Goal: Task Accomplishment & Management: Manage account settings

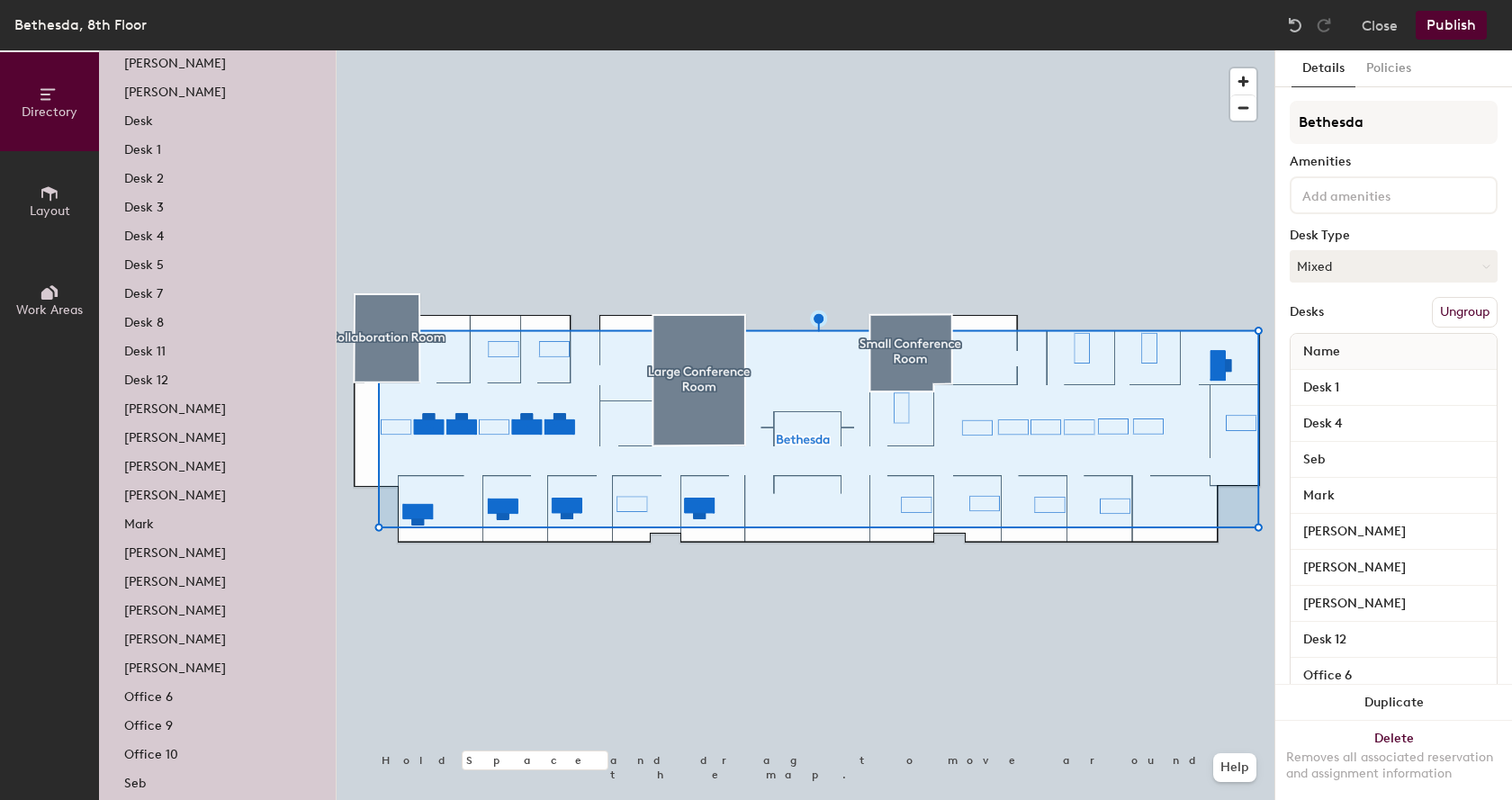
scroll to position [236, 0]
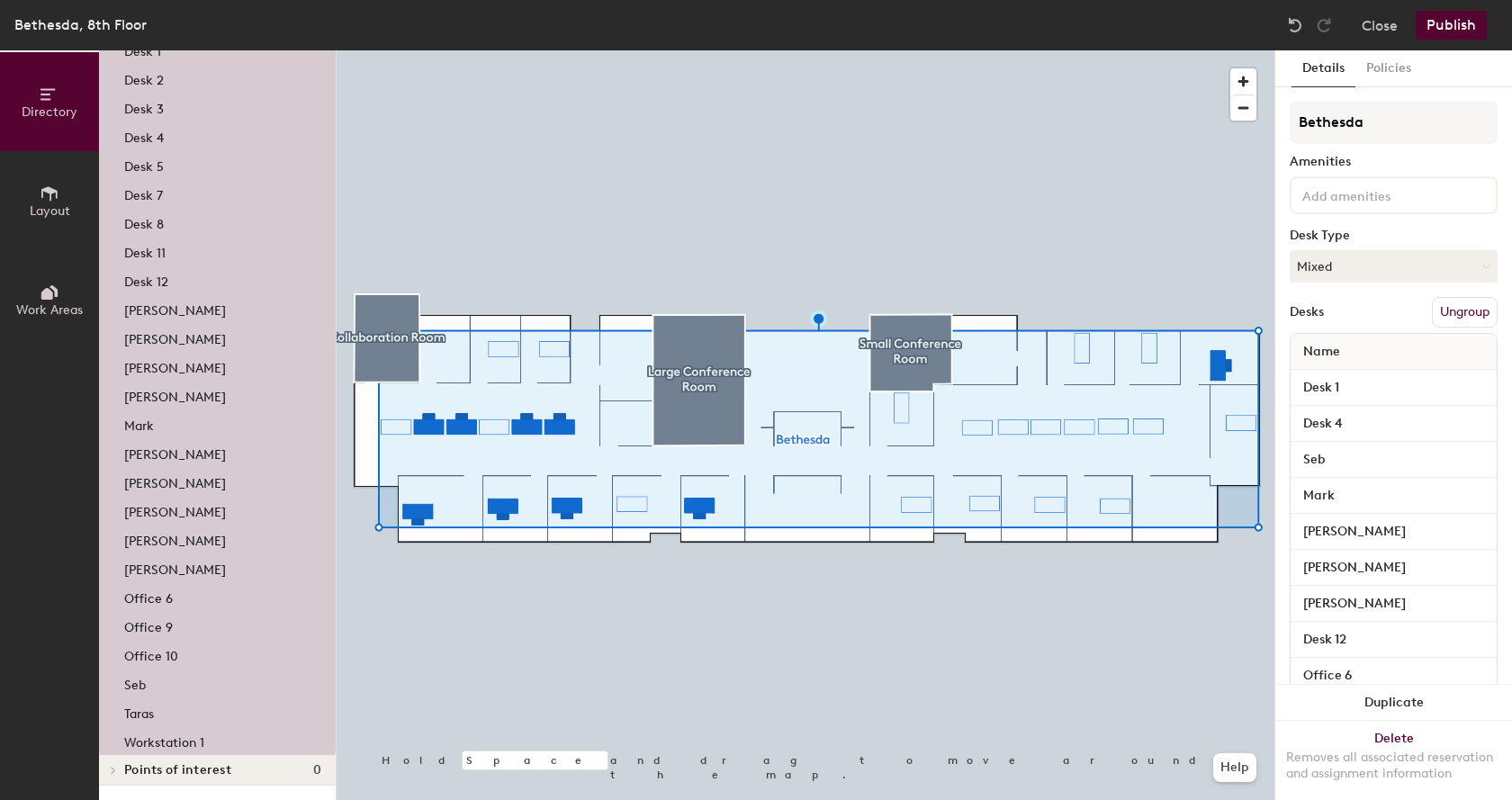
click at [154, 563] on p "Nikkia" at bounding box center [174, 567] width 101 height 21
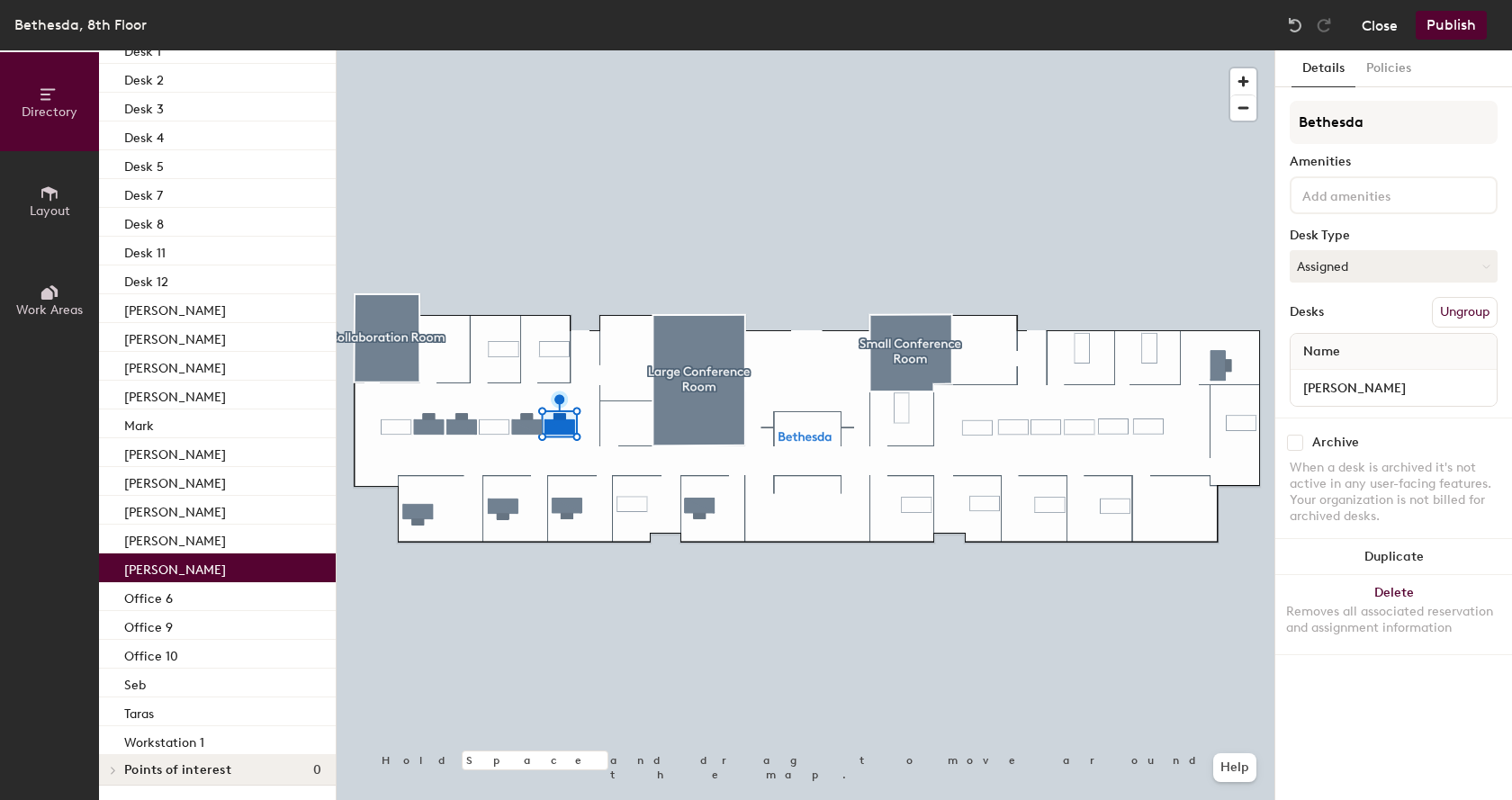
click at [1375, 27] on button "Close" at bounding box center [1379, 25] width 36 height 28
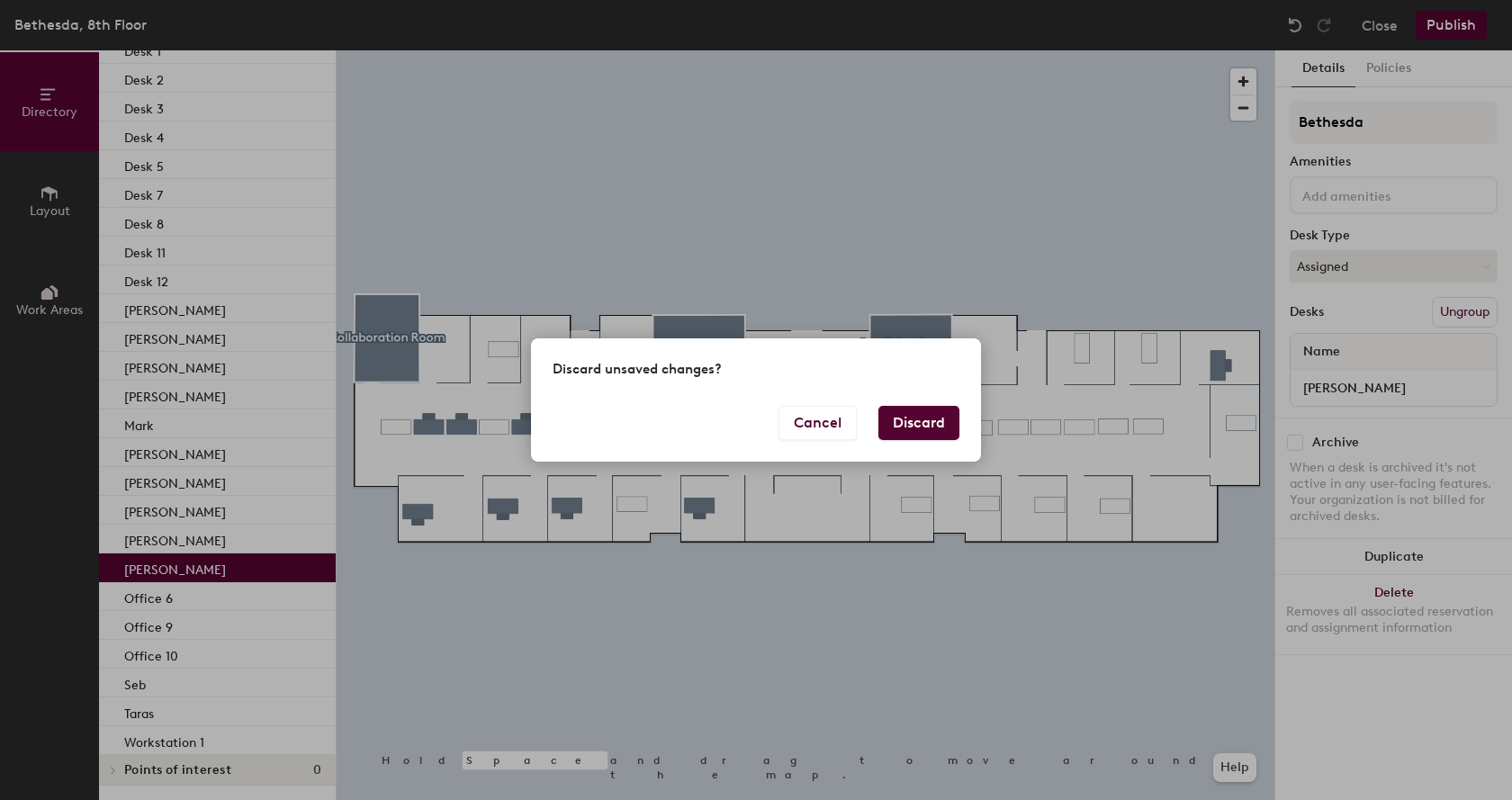
click at [923, 429] on button "Discard" at bounding box center [919, 423] width 81 height 34
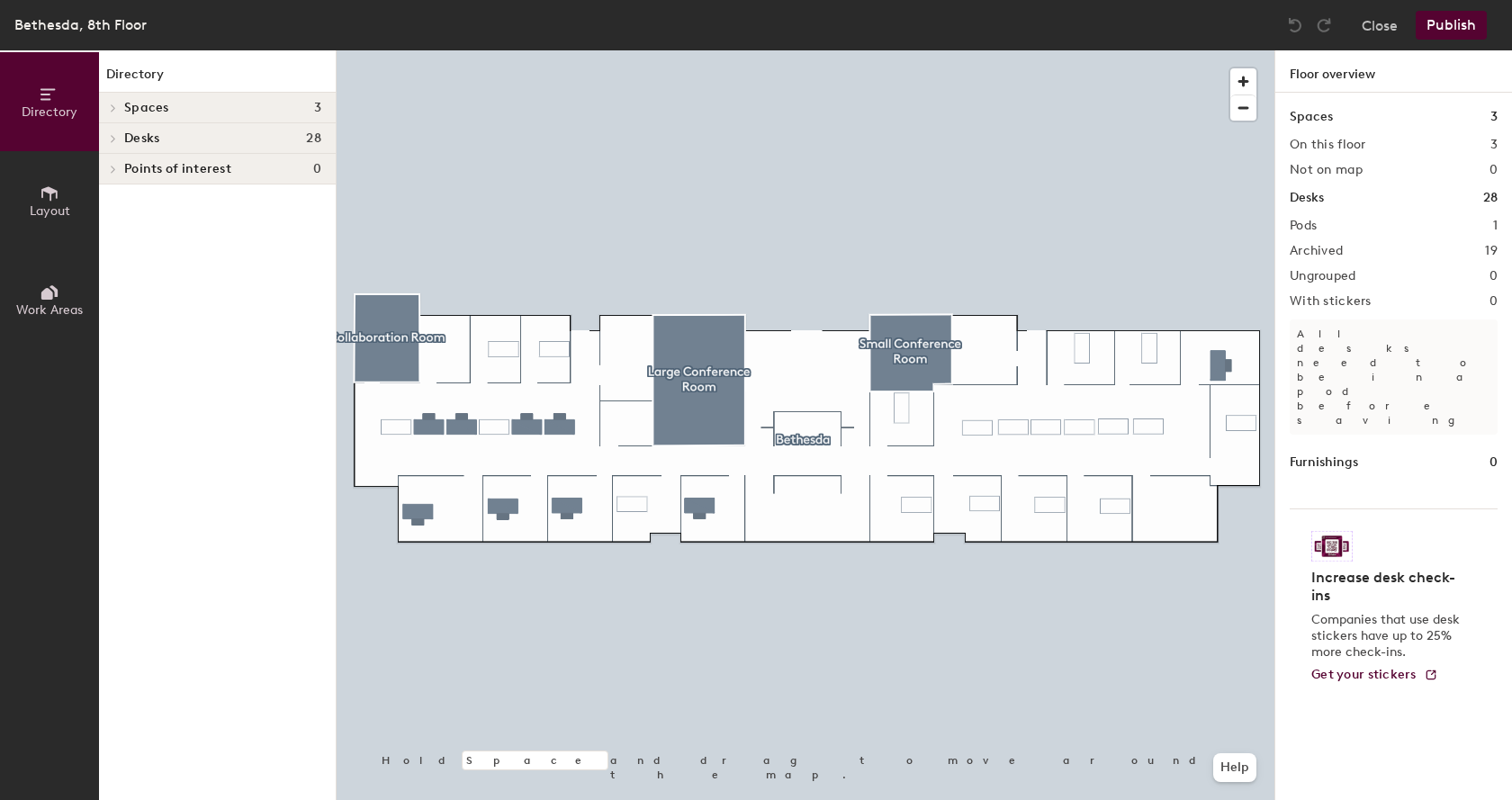
click at [169, 135] on h4 "Desks 28" at bounding box center [222, 138] width 197 height 14
click at [230, 140] on h4 "Desks 28" at bounding box center [222, 138] width 197 height 14
click at [204, 164] on p "Bethesda" at bounding box center [222, 169] width 197 height 24
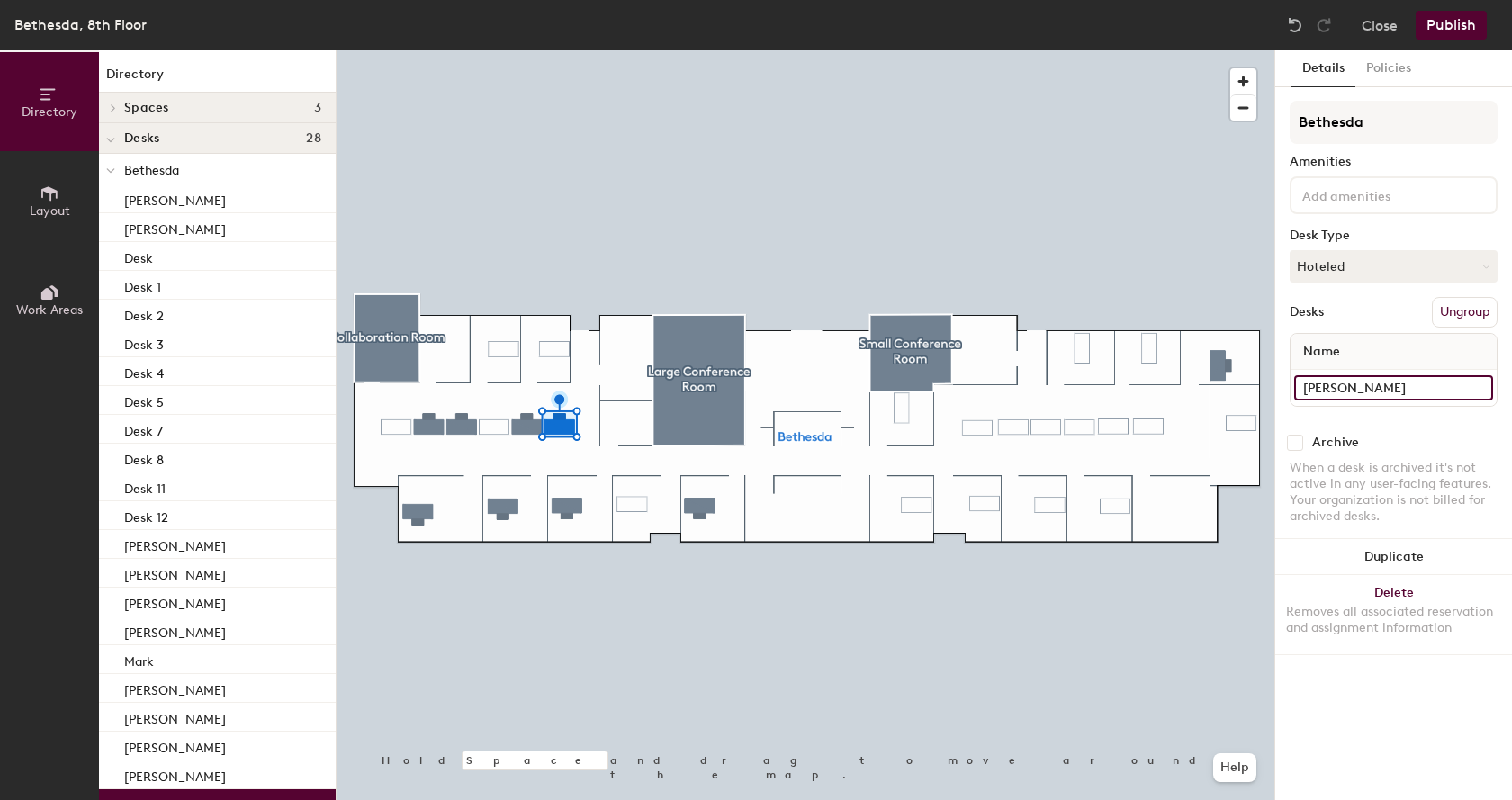
click at [1336, 385] on input "[PERSON_NAME]" at bounding box center [1394, 387] width 199 height 26
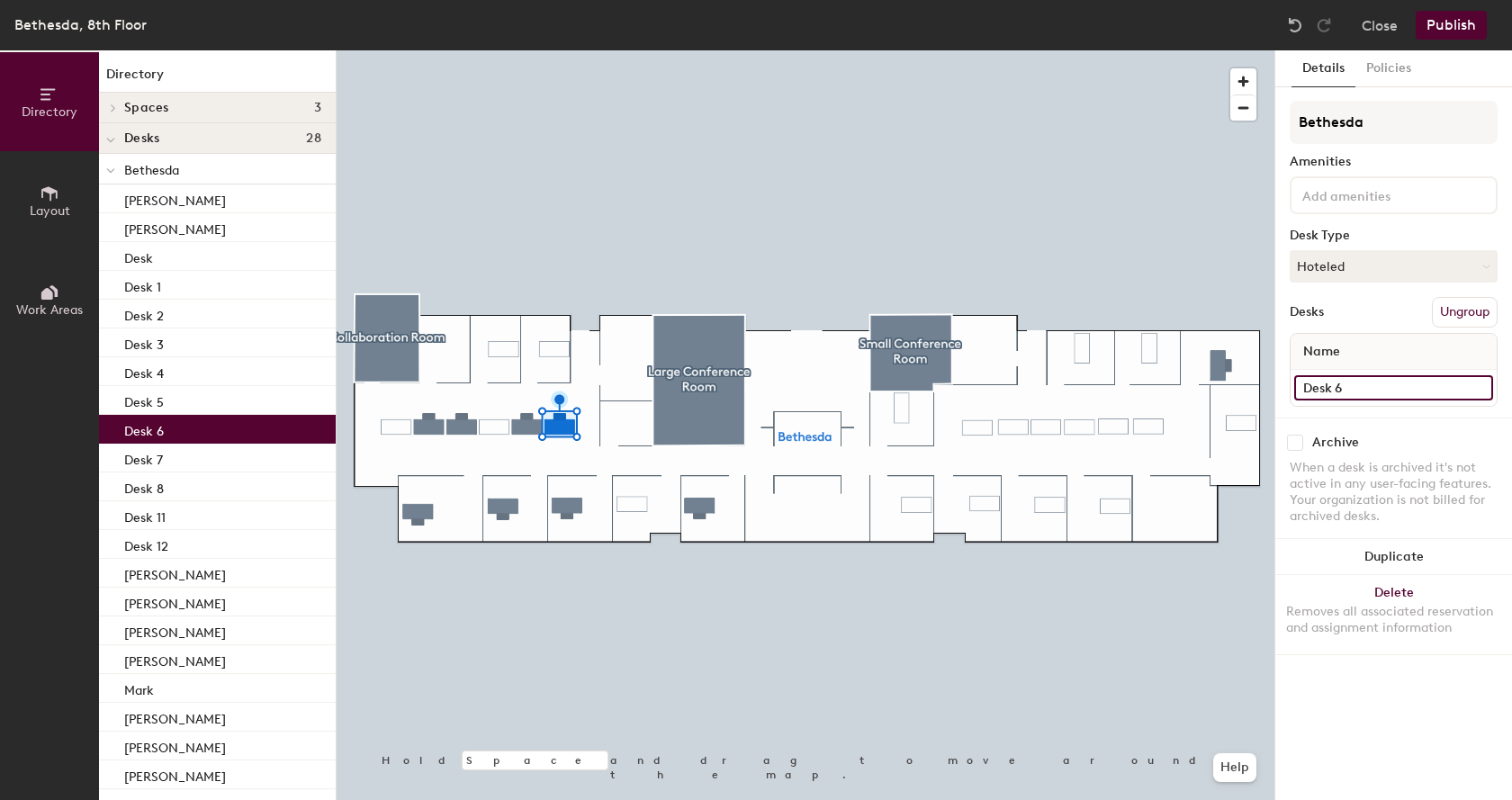
type input "Desk 6"
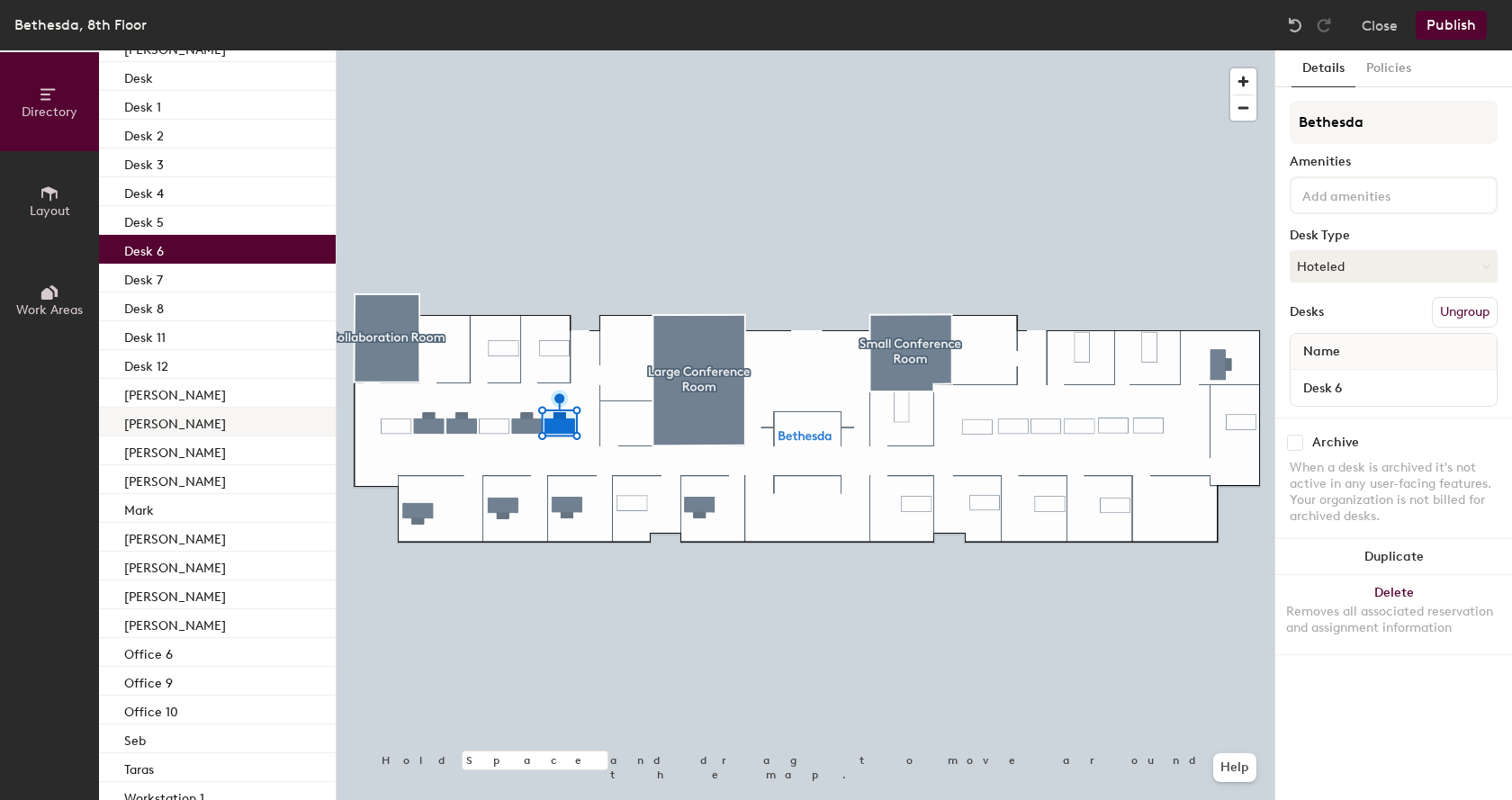
scroll to position [236, 0]
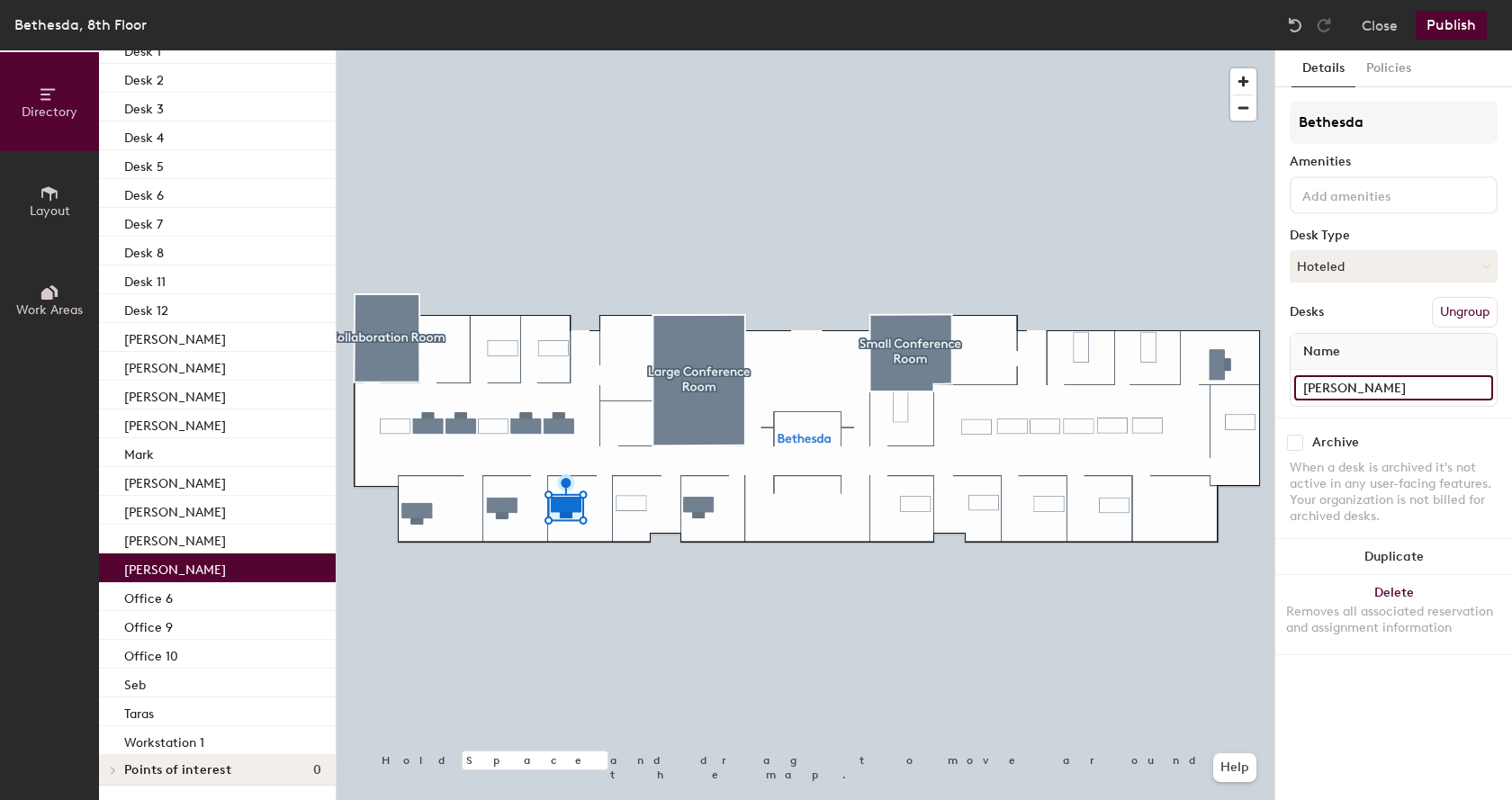
click at [1361, 385] on input "Mike G" at bounding box center [1394, 387] width 199 height 26
click at [1353, 385] on input "Mike G" at bounding box center [1394, 387] width 199 height 26
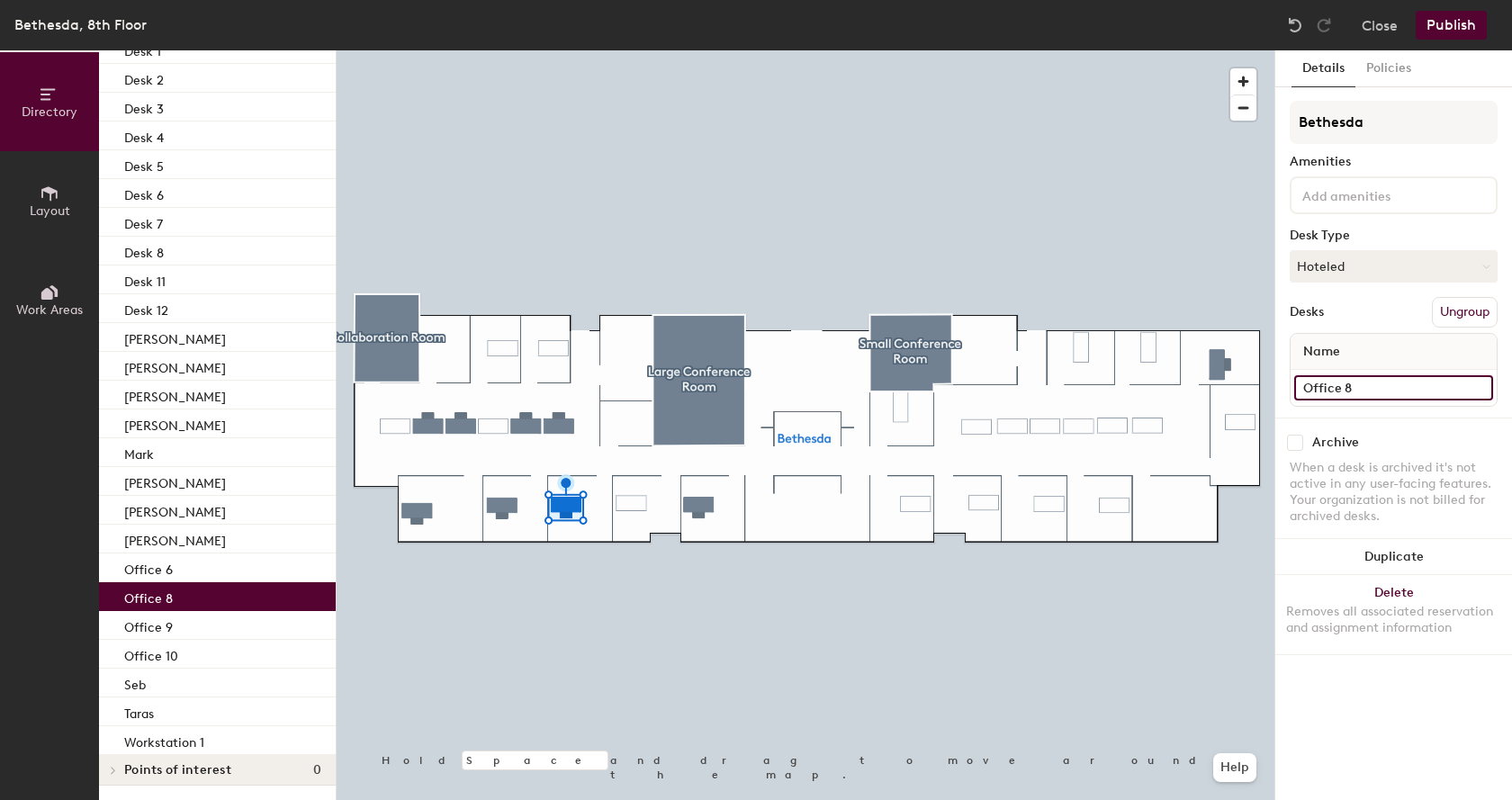
type input "Office 8"
click at [1432, 19] on button "Publish" at bounding box center [1450, 25] width 71 height 28
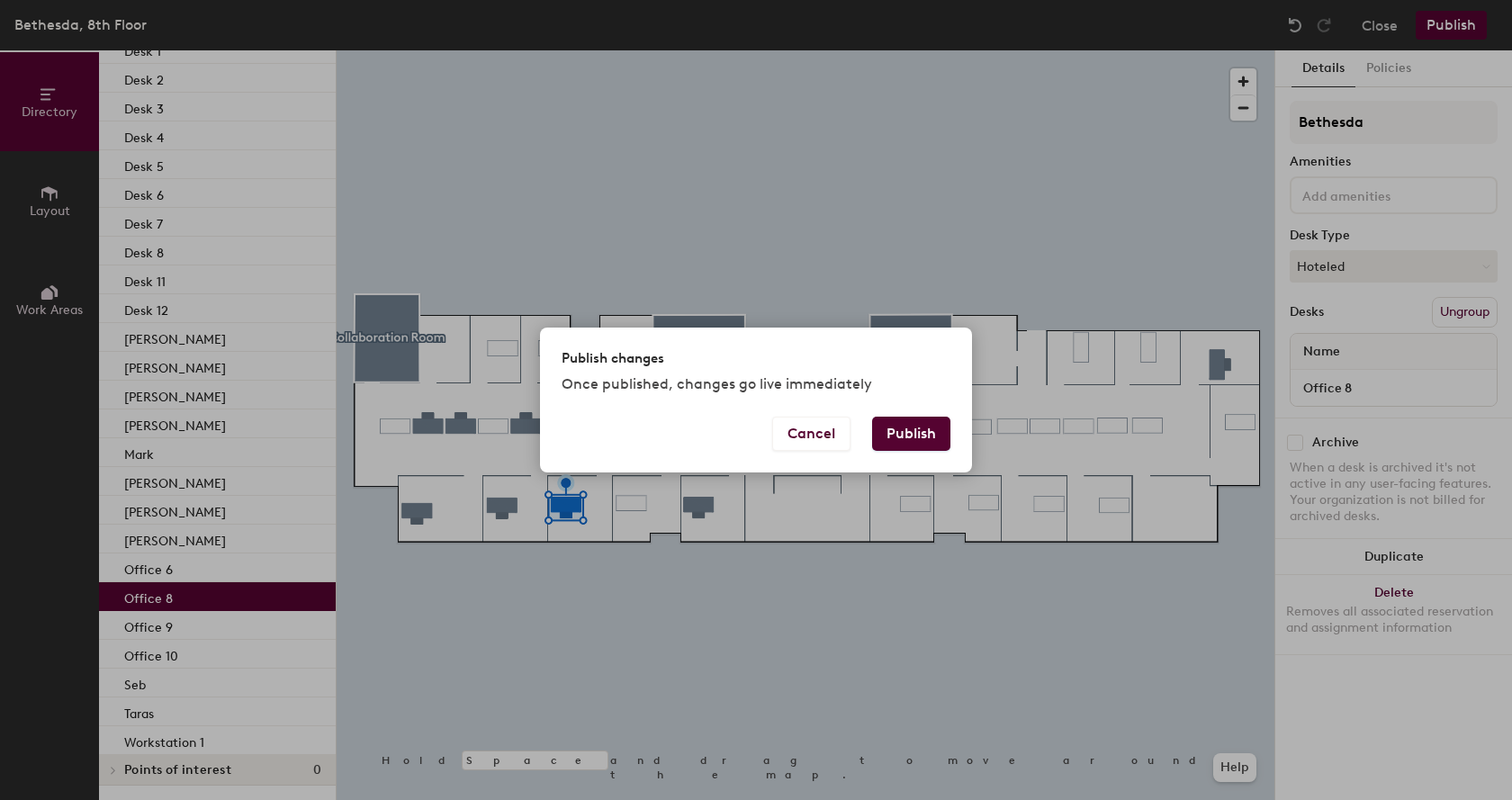
click at [933, 429] on button "Publish" at bounding box center [911, 434] width 79 height 34
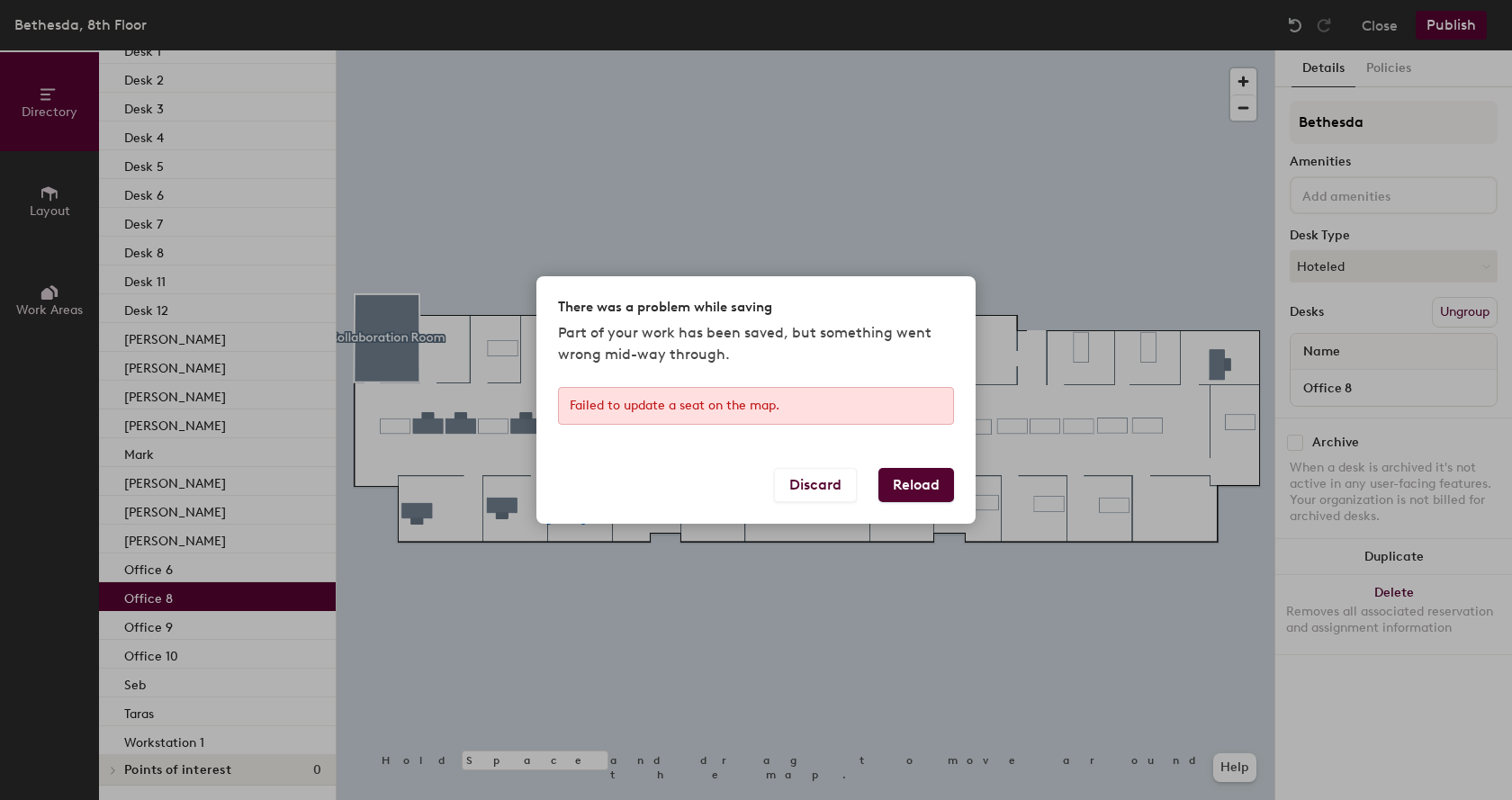
click at [912, 490] on button "Reload" at bounding box center [916, 485] width 76 height 34
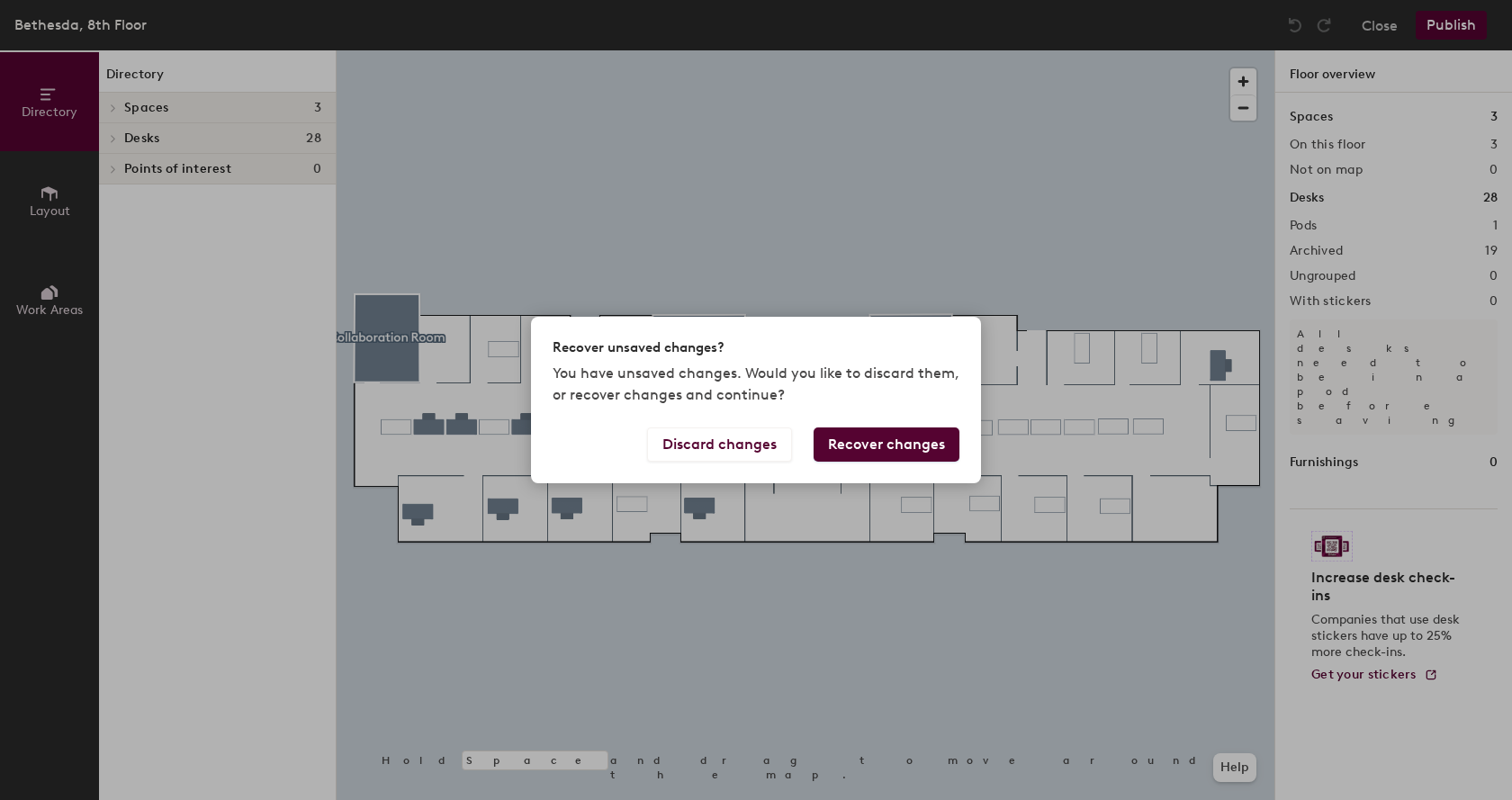
click at [846, 449] on button "Recover changes" at bounding box center [886, 445] width 146 height 34
click at [830, 438] on button "Recover changes" at bounding box center [886, 445] width 146 height 34
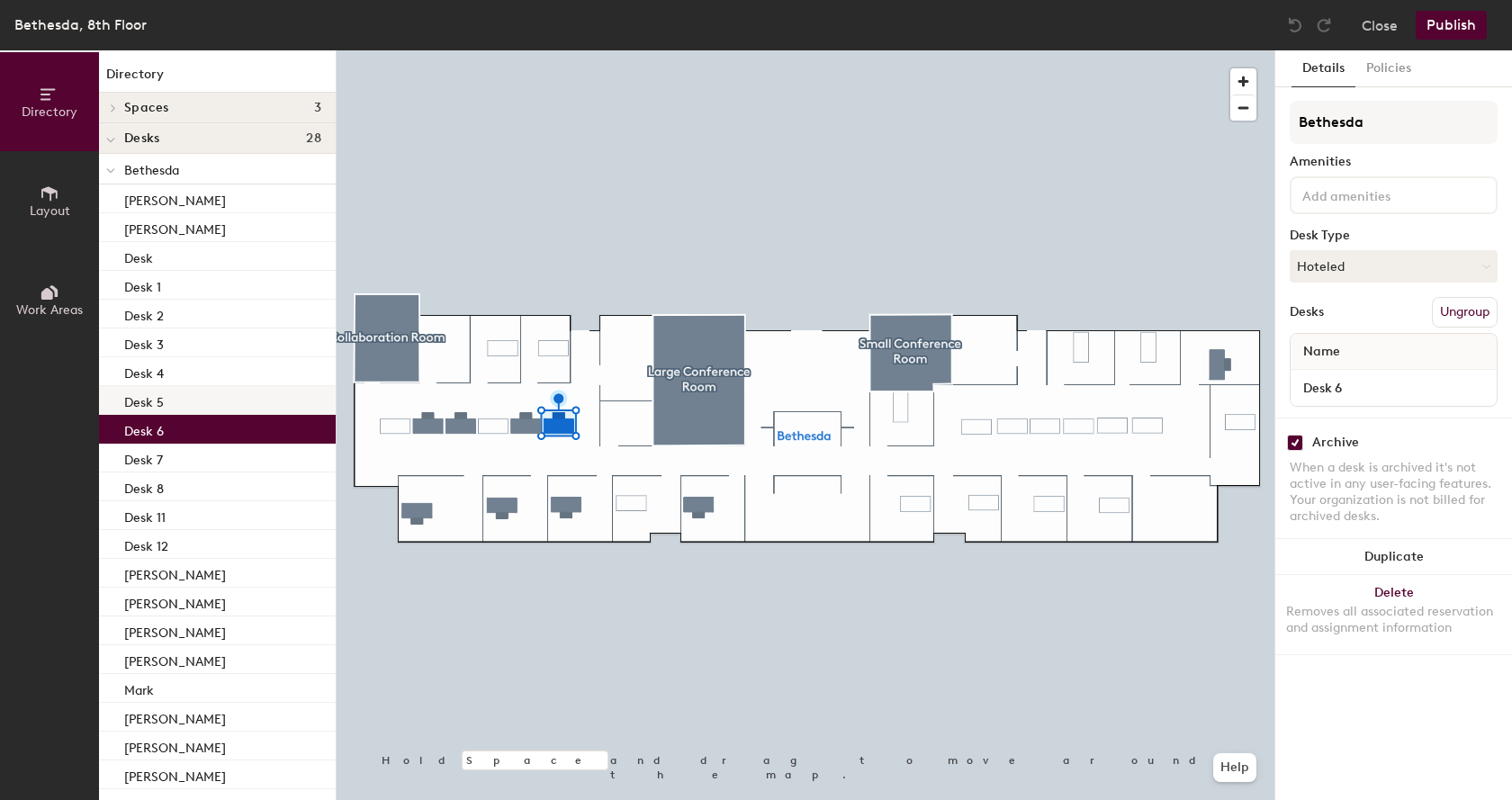
checkbox input "true"
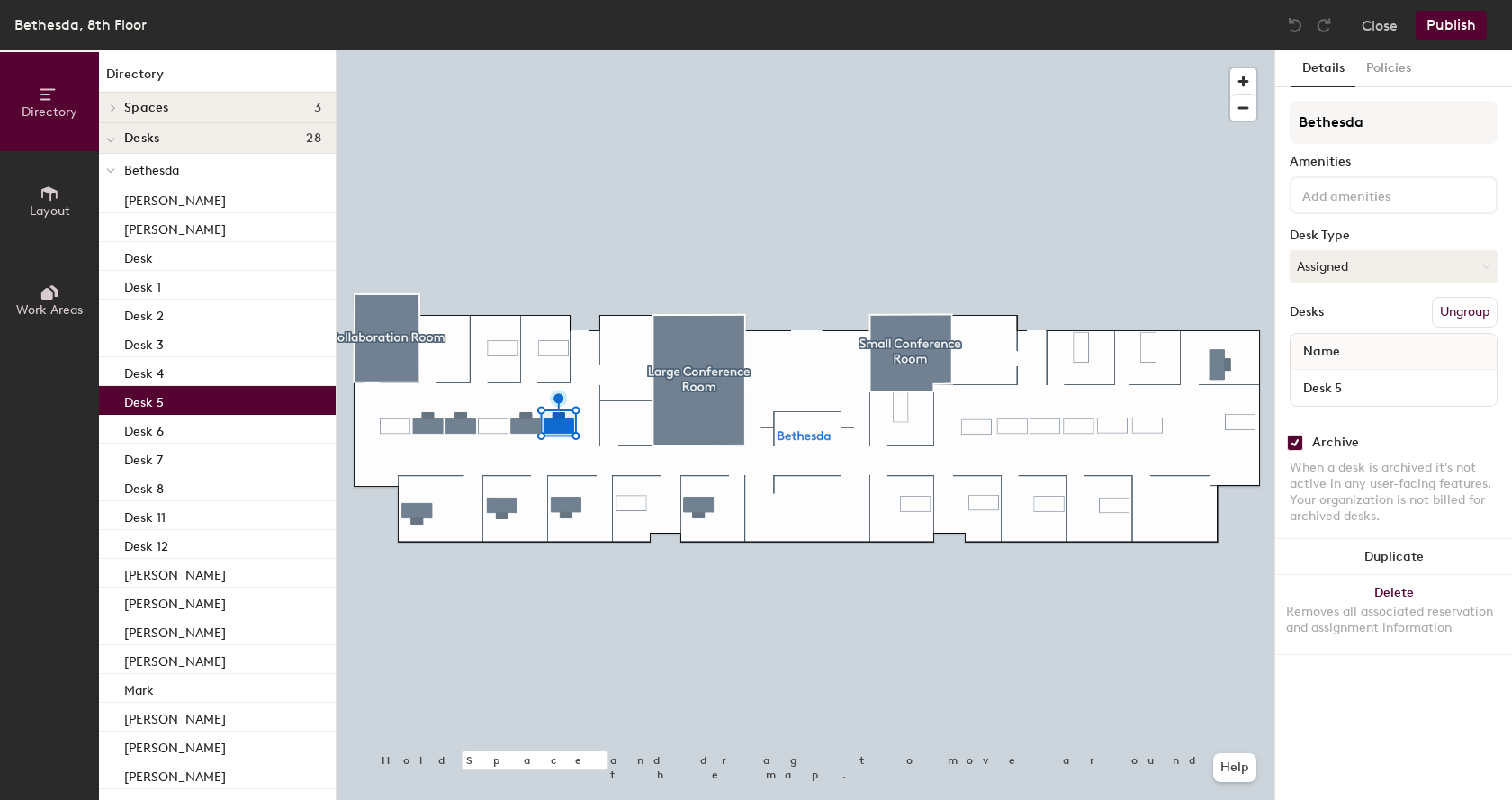
click at [187, 398] on div "Desk 5" at bounding box center [218, 400] width 237 height 28
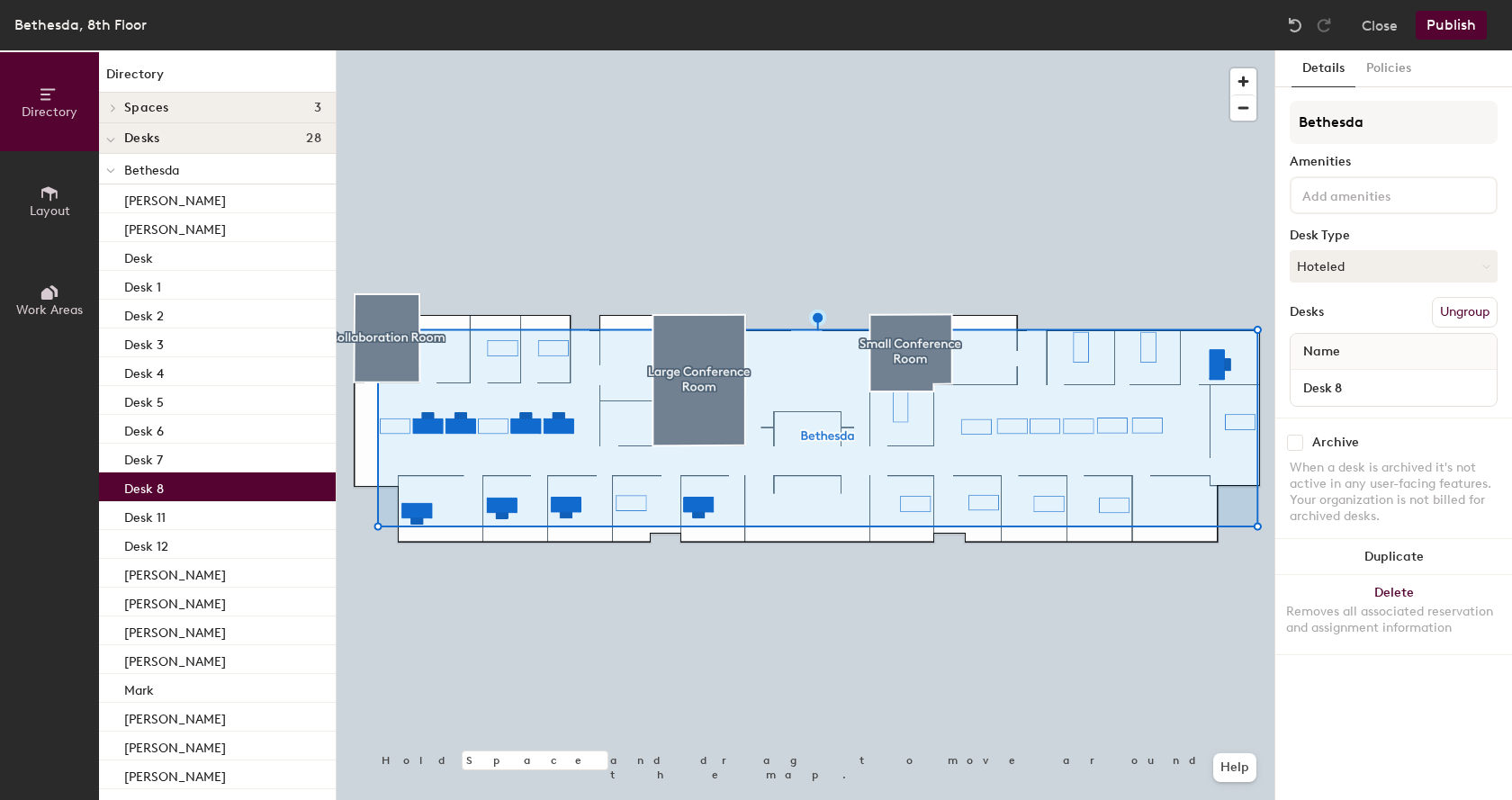
click at [223, 498] on div "Desk 8" at bounding box center [218, 487] width 237 height 28
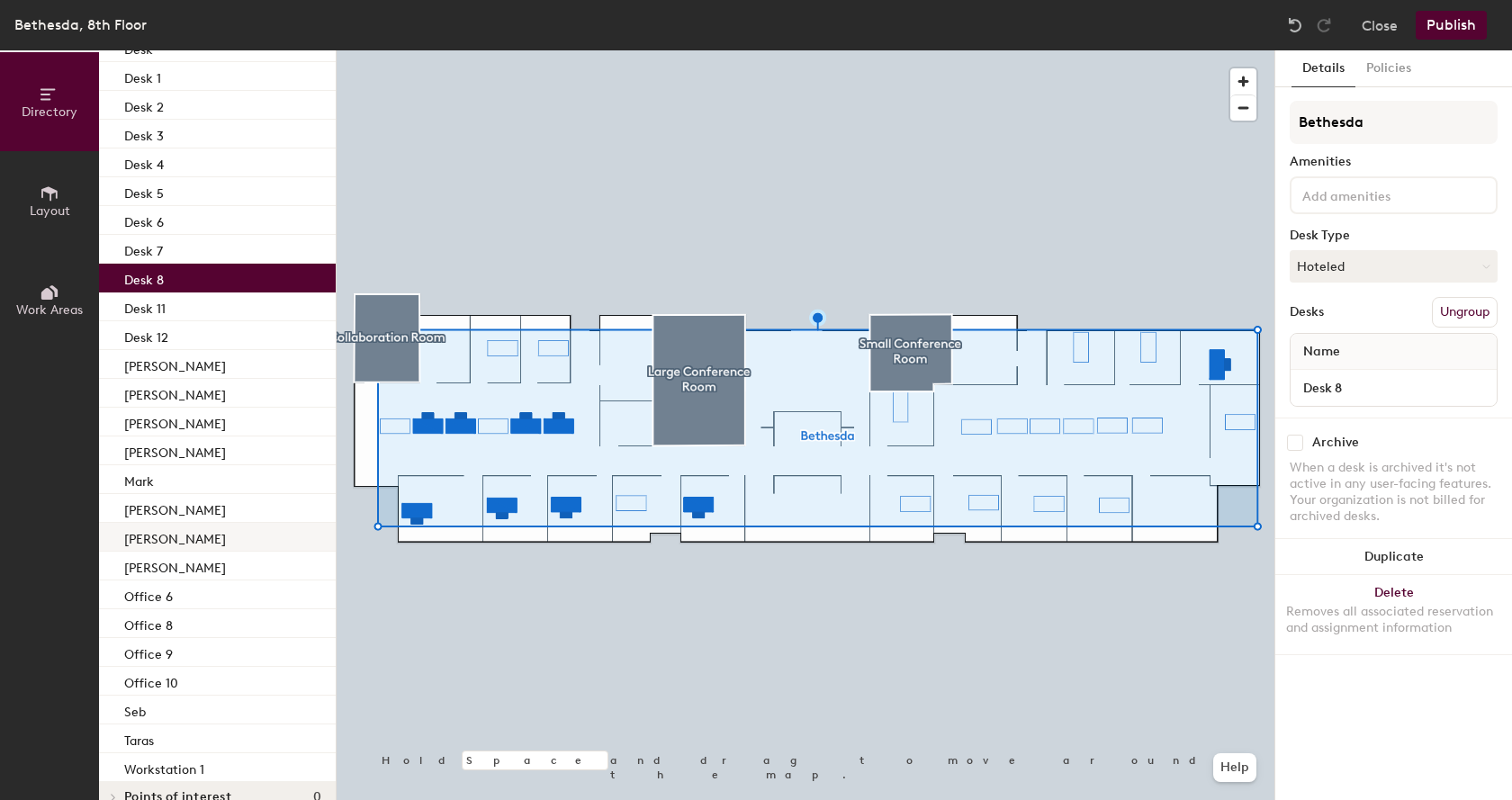
scroll to position [236, 0]
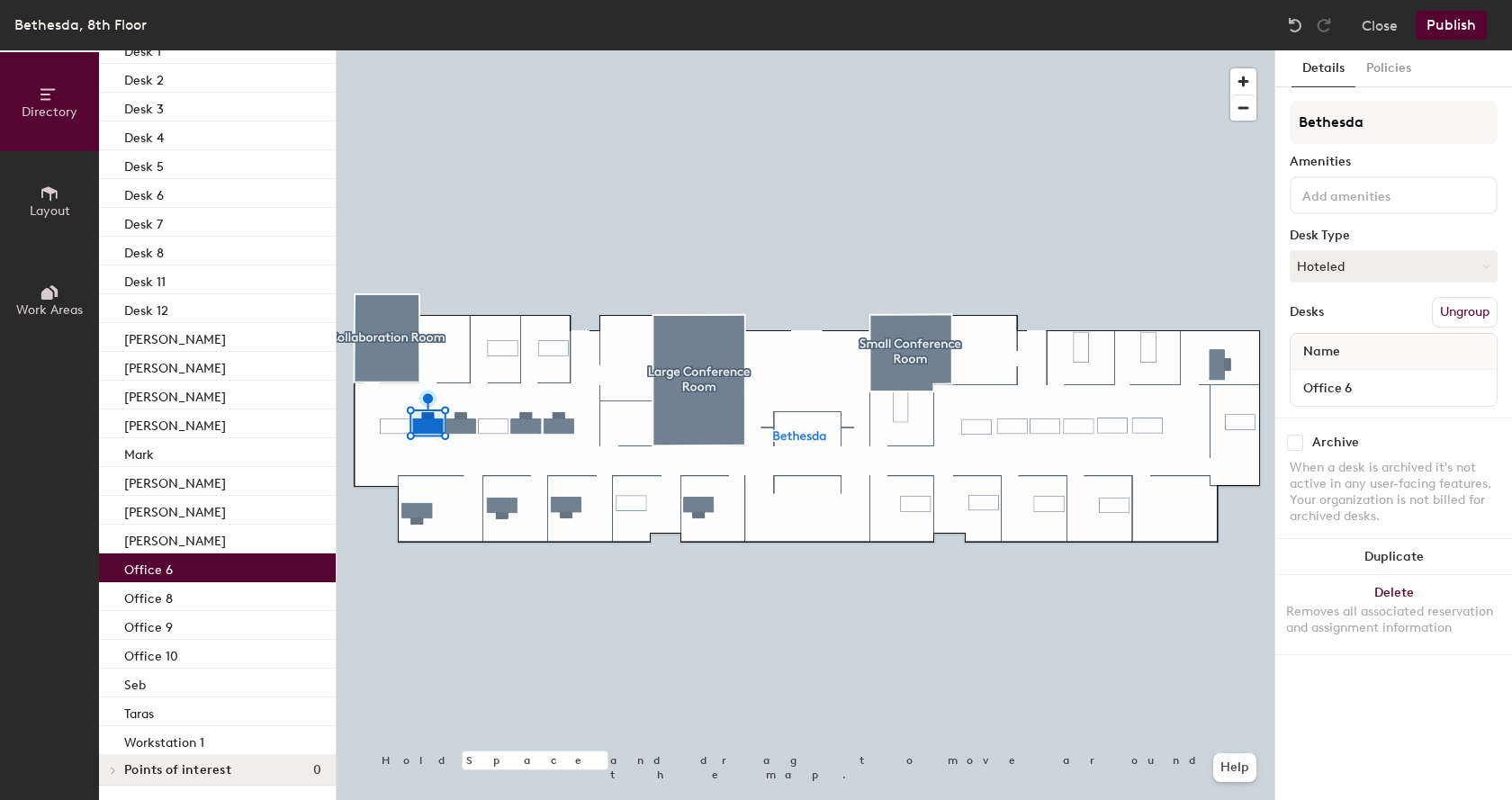
click at [176, 559] on div "Office 6" at bounding box center [218, 568] width 237 height 28
click at [177, 591] on div "Office 8" at bounding box center [218, 596] width 237 height 28
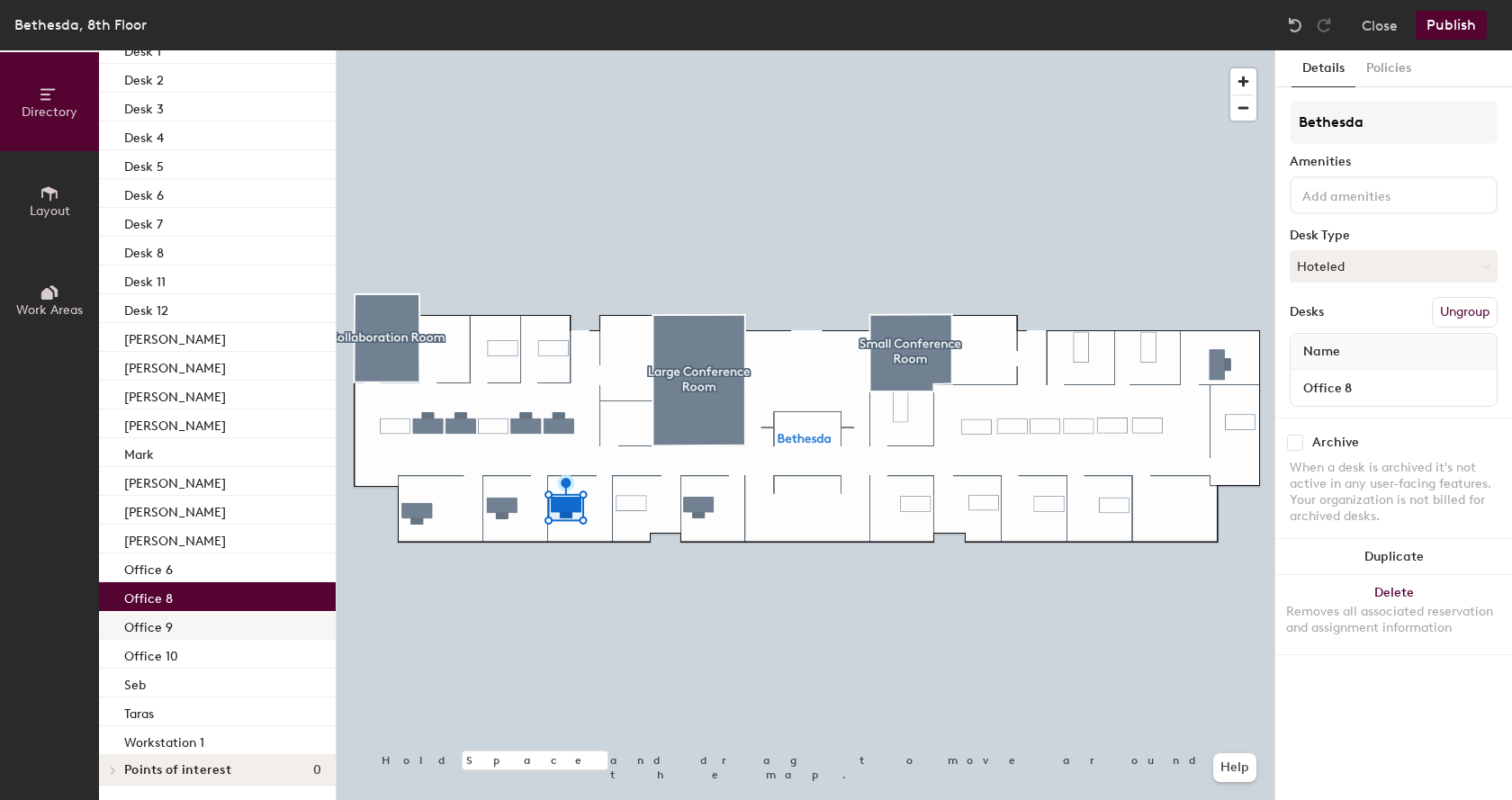
click at [178, 617] on div "Office 9" at bounding box center [218, 625] width 237 height 28
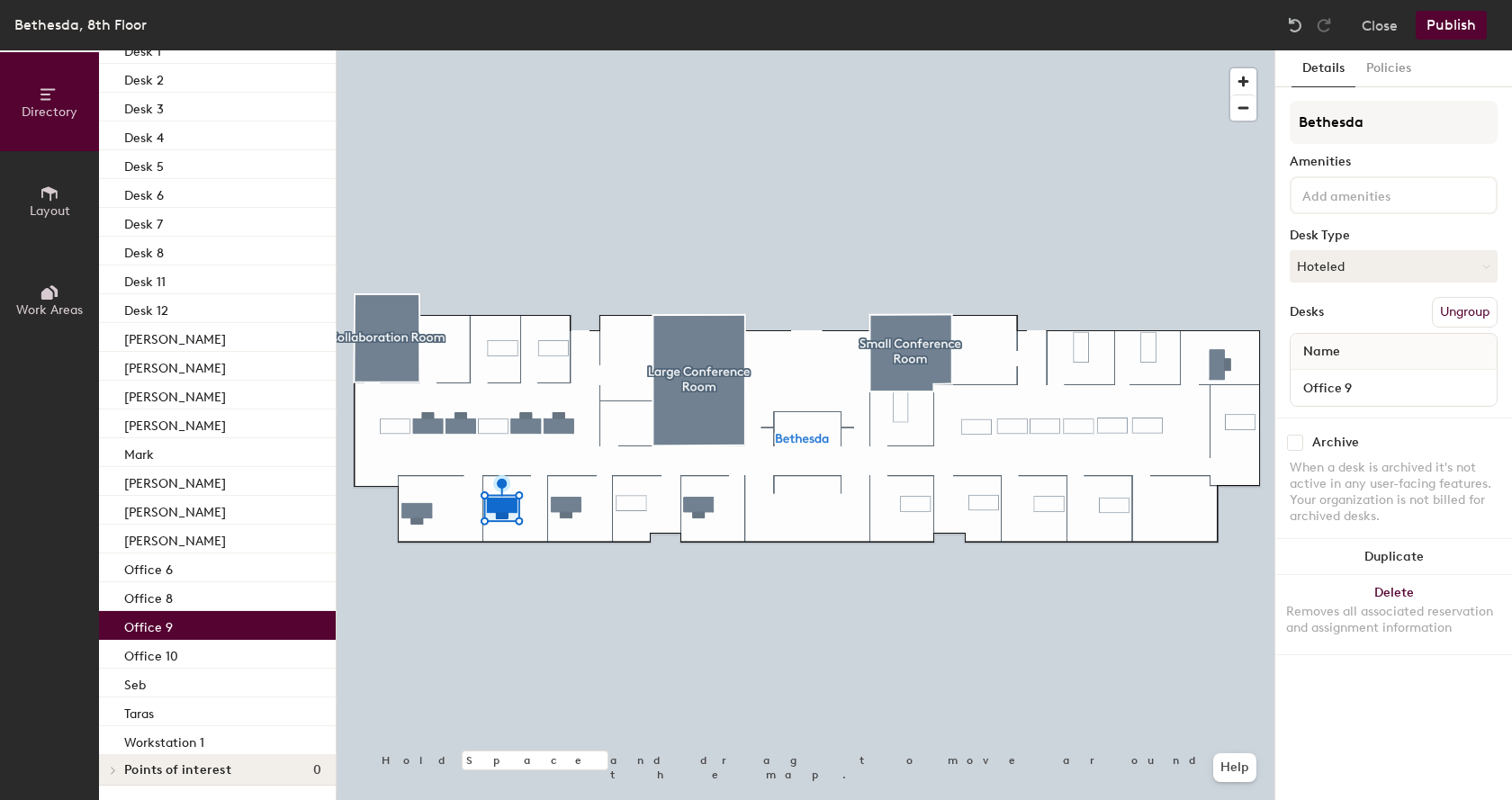
click at [169, 634] on p "Office 9" at bounding box center [148, 625] width 48 height 21
click at [168, 642] on div "Office 10" at bounding box center [218, 654] width 237 height 28
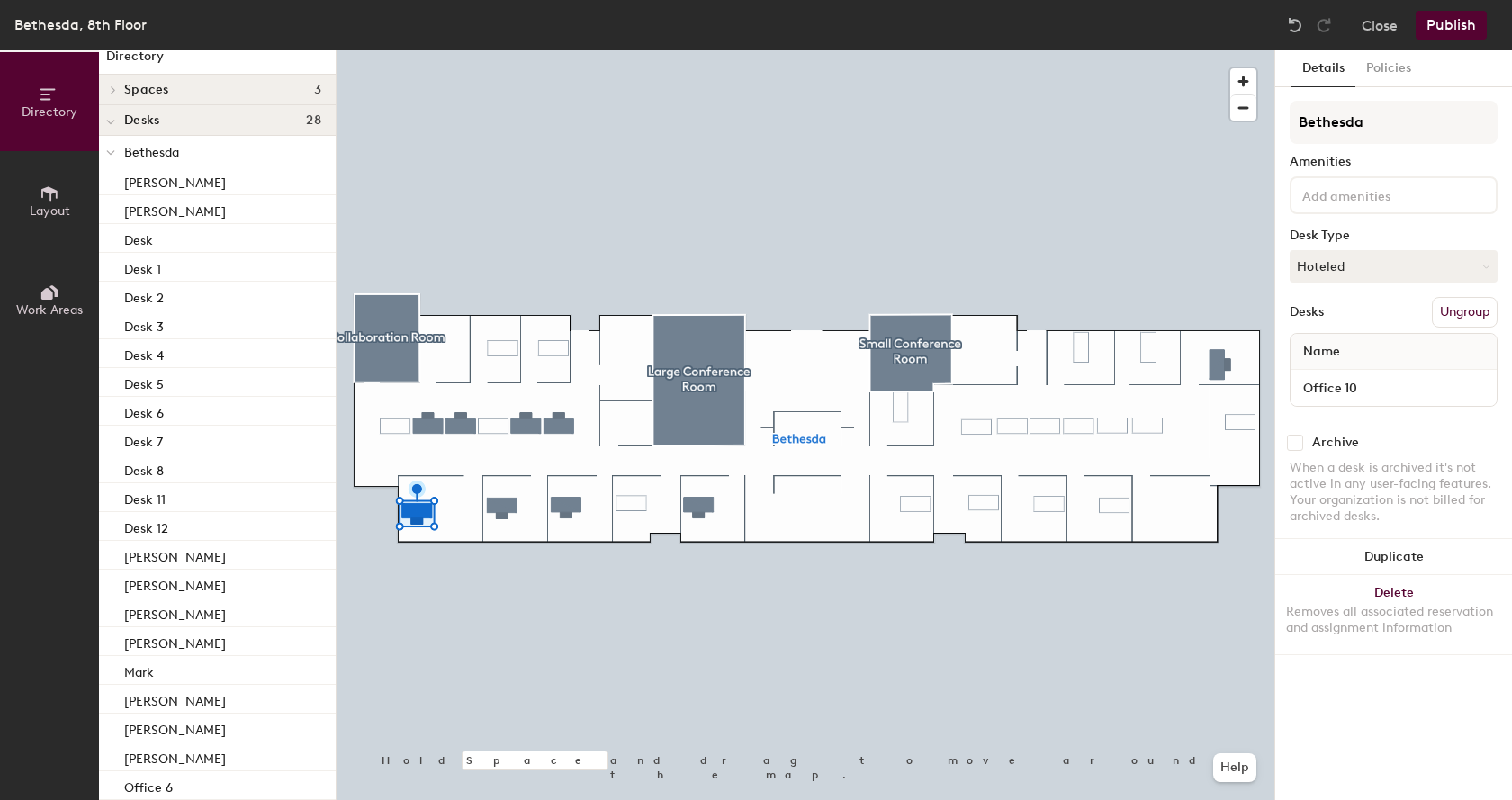
scroll to position [0, 0]
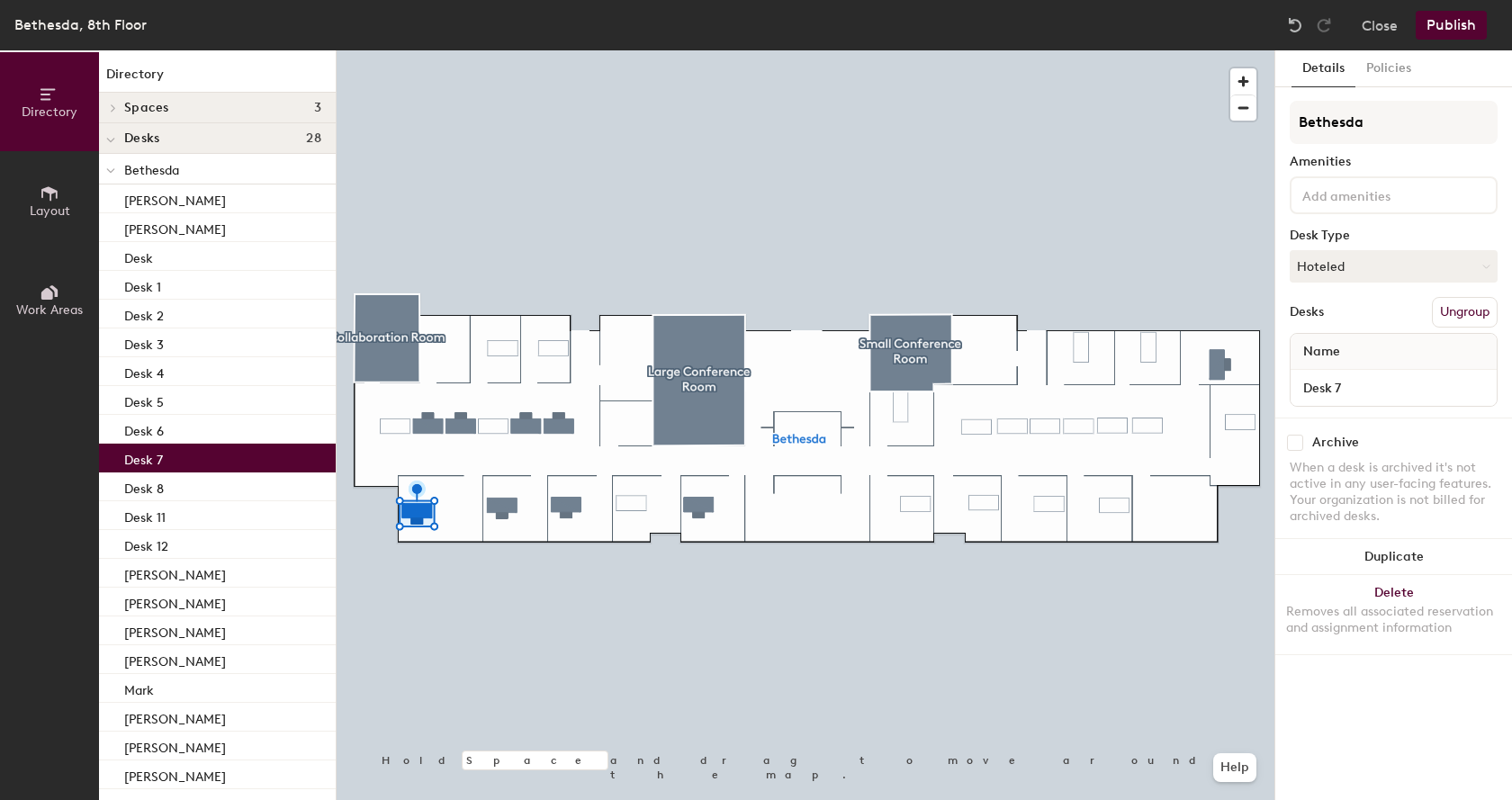
click at [169, 462] on div "Desk 7" at bounding box center [218, 458] width 237 height 28
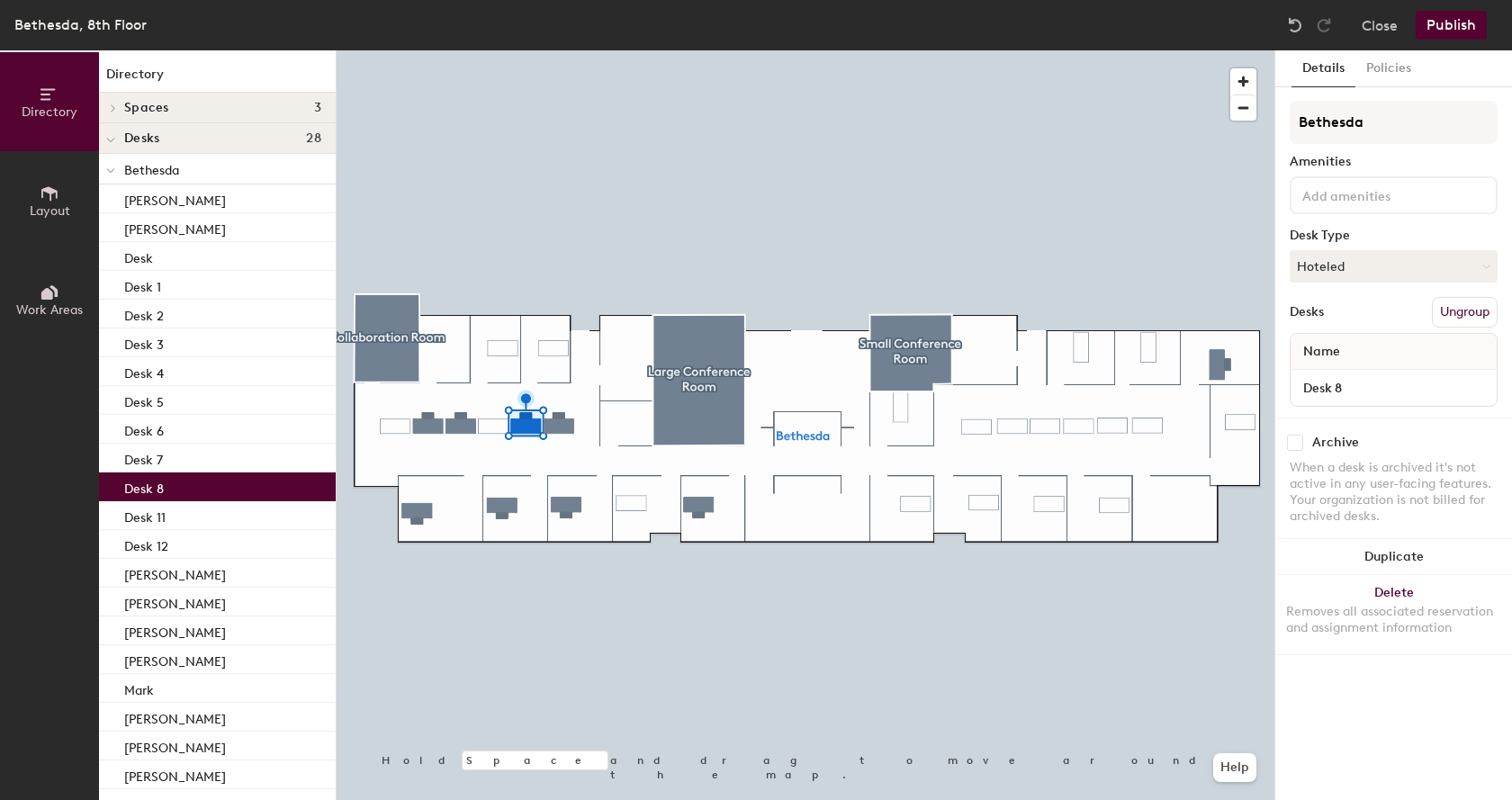
click at [168, 489] on div "Desk 8" at bounding box center [218, 487] width 237 height 28
click at [166, 515] on div "Desk 11" at bounding box center [218, 515] width 237 height 28
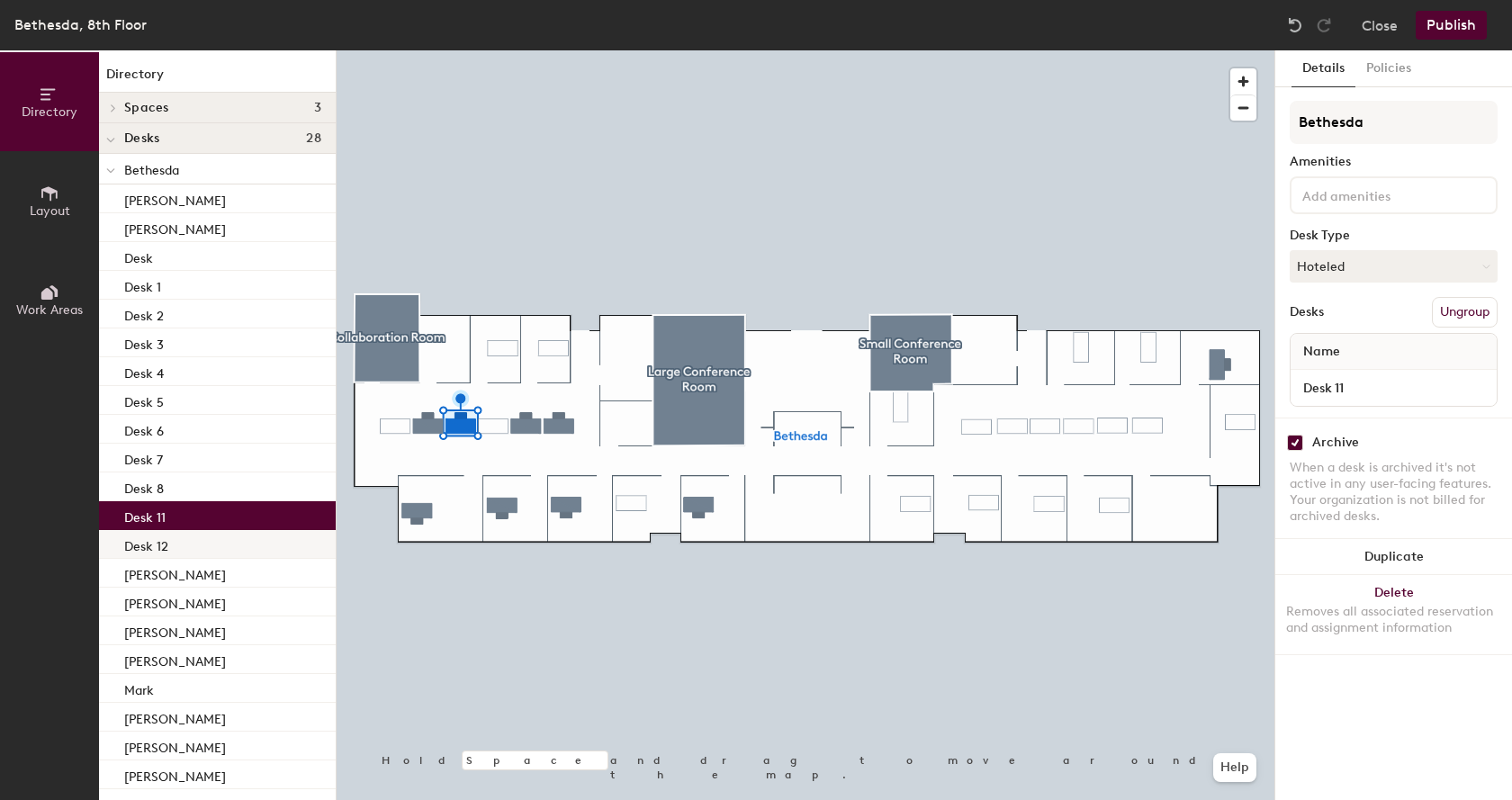
checkbox input "true"
click at [166, 547] on p "Desk 12" at bounding box center [146, 544] width 44 height 21
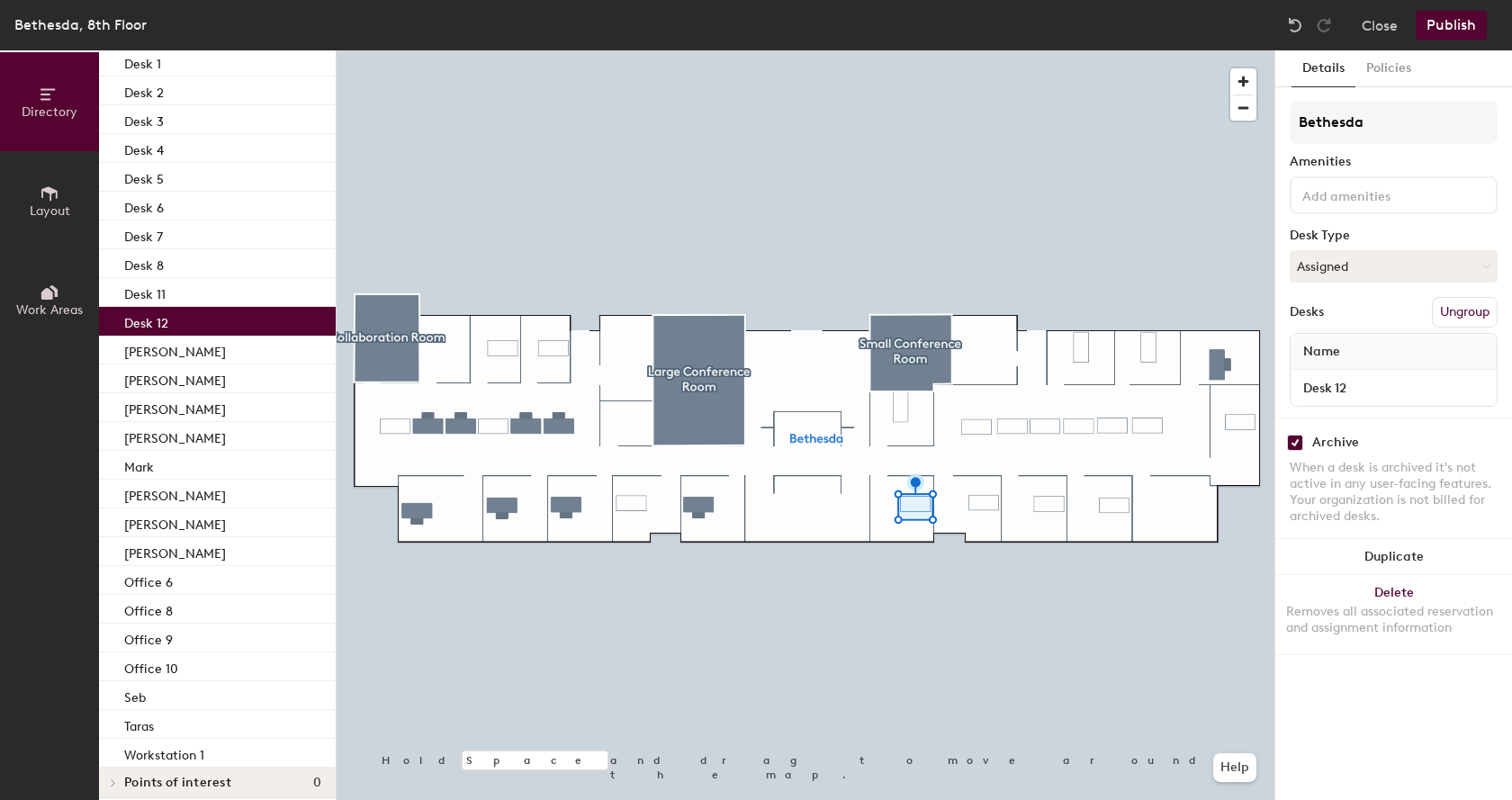
scroll to position [236, 0]
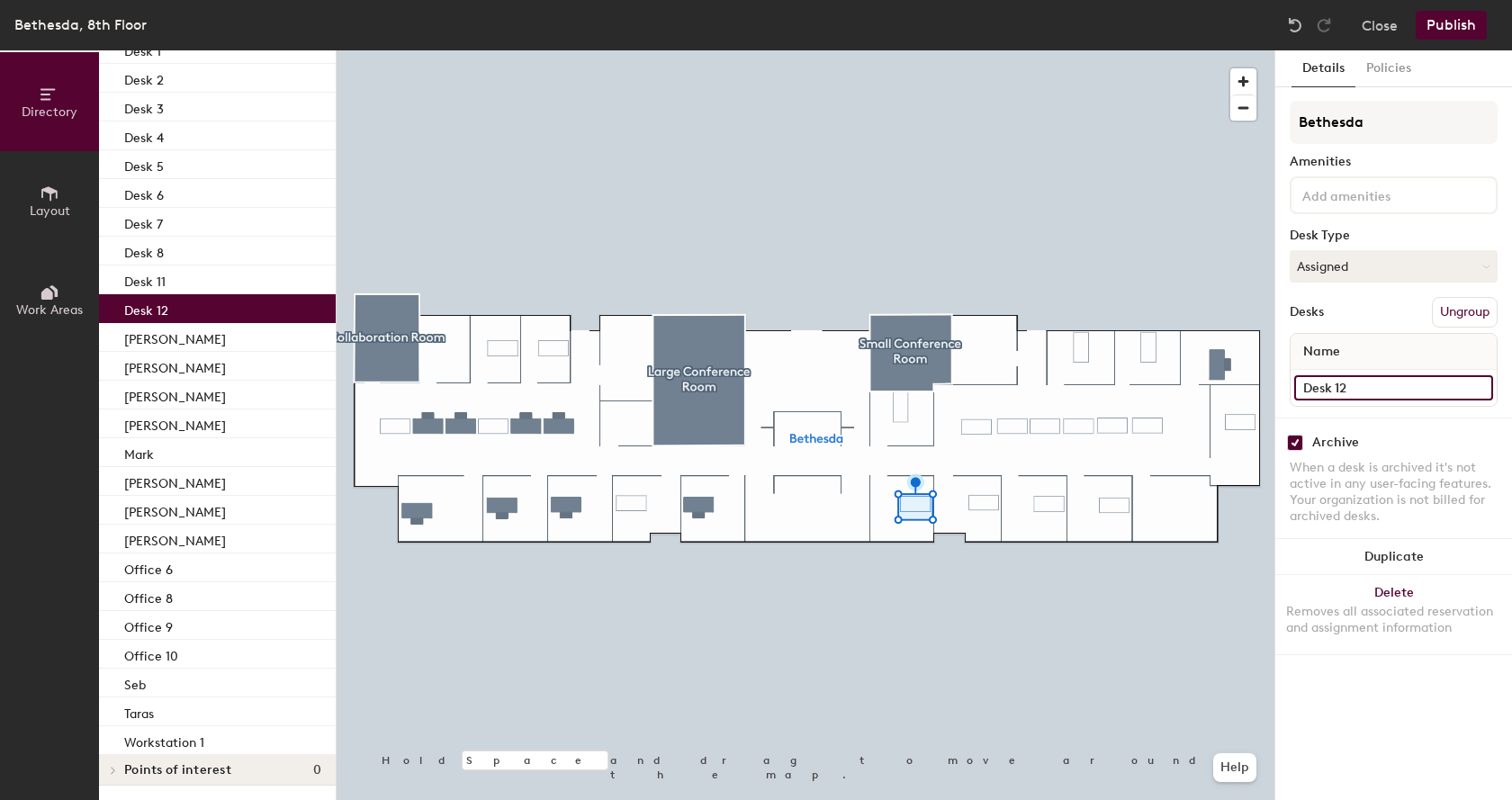
click at [1331, 378] on input "Desk 12" at bounding box center [1394, 387] width 199 height 26
click at [1328, 386] on input "Desk 12" at bounding box center [1394, 387] width 199 height 26
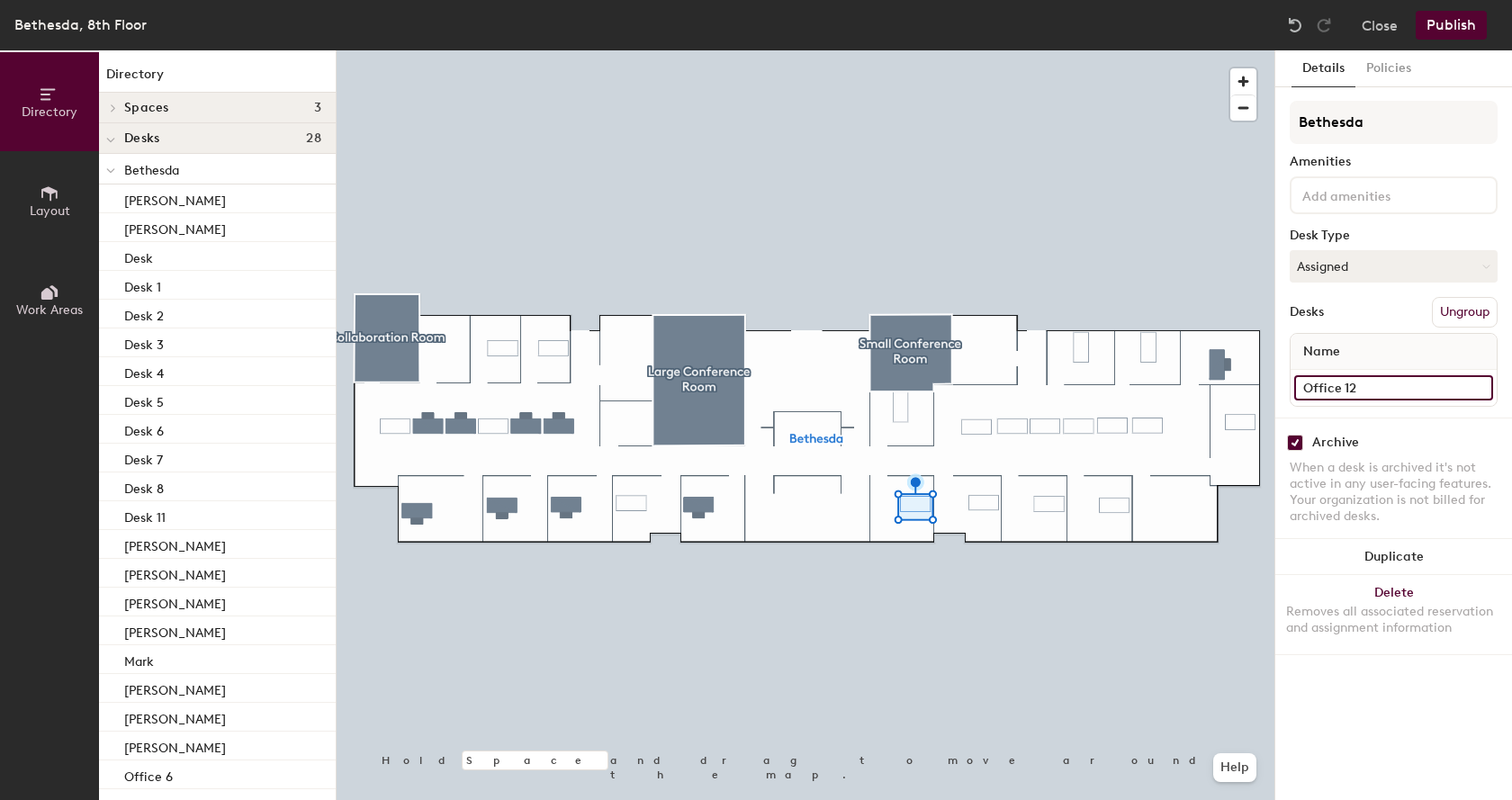
type input "Office 12"
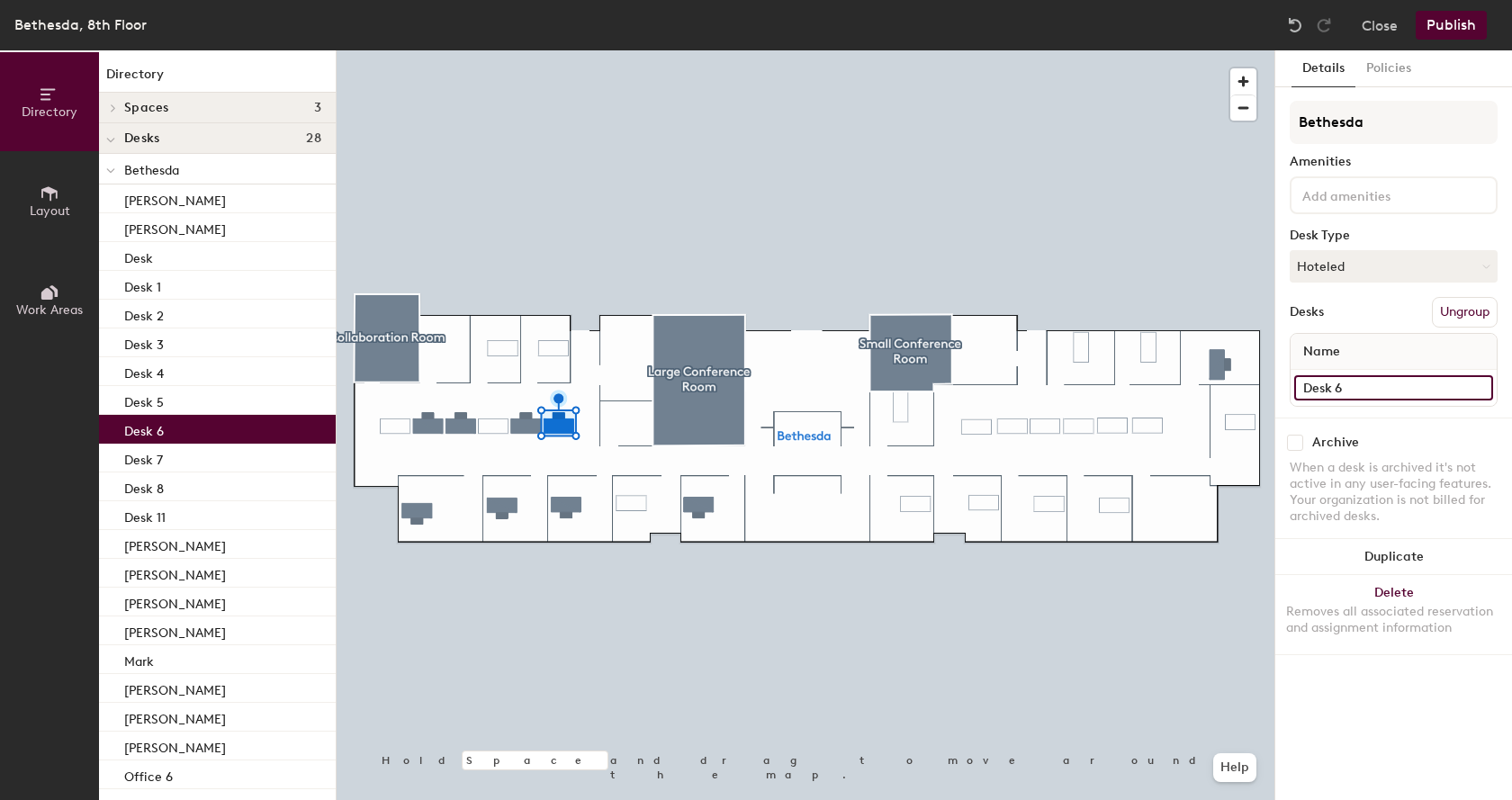
click at [1351, 382] on input "Desk 6" at bounding box center [1394, 387] width 199 height 26
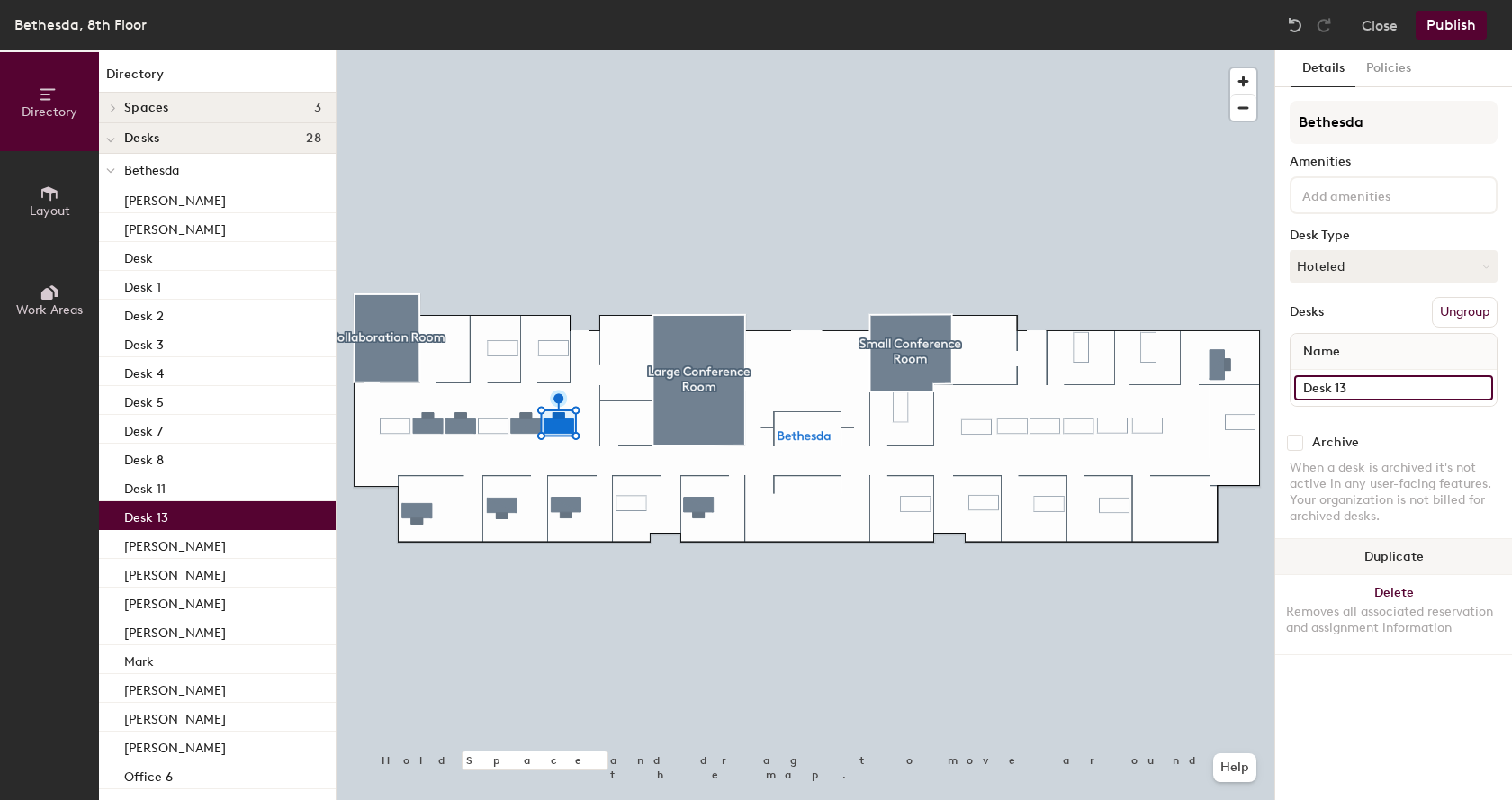
type input "Desk 13"
click at [1225, 50] on div at bounding box center [806, 50] width 937 height 0
